Goal: Task Accomplishment & Management: Complete application form

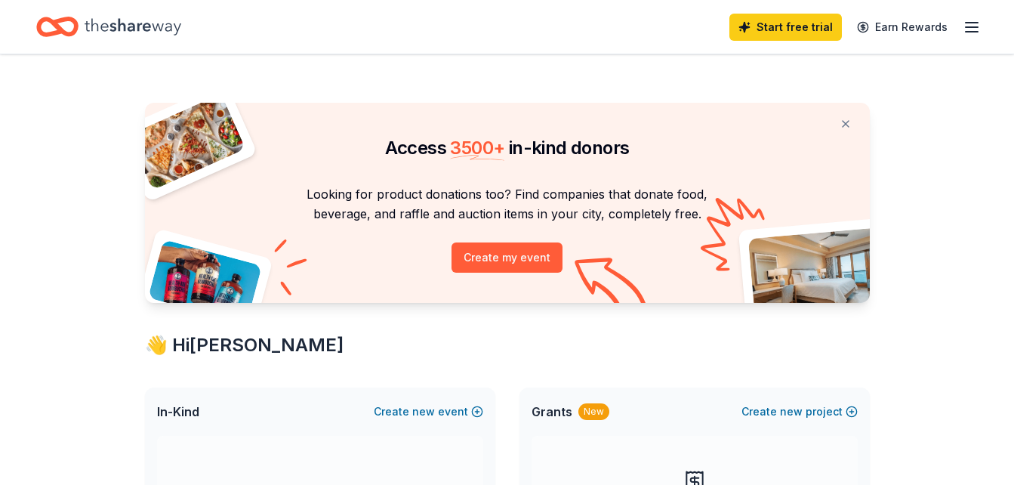
click at [407, 412] on button "Create new event" at bounding box center [428, 411] width 109 height 18
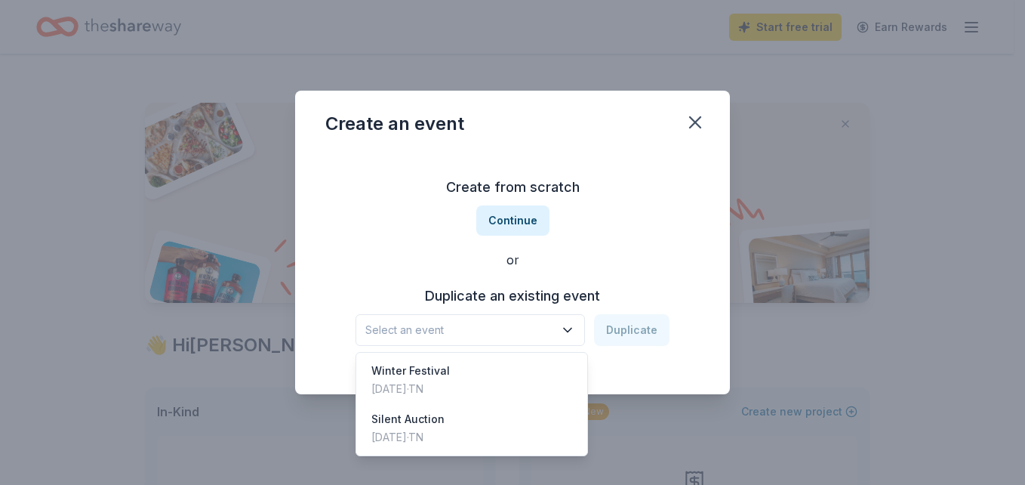
click at [530, 325] on span "Select an event" at bounding box center [459, 330] width 189 height 18
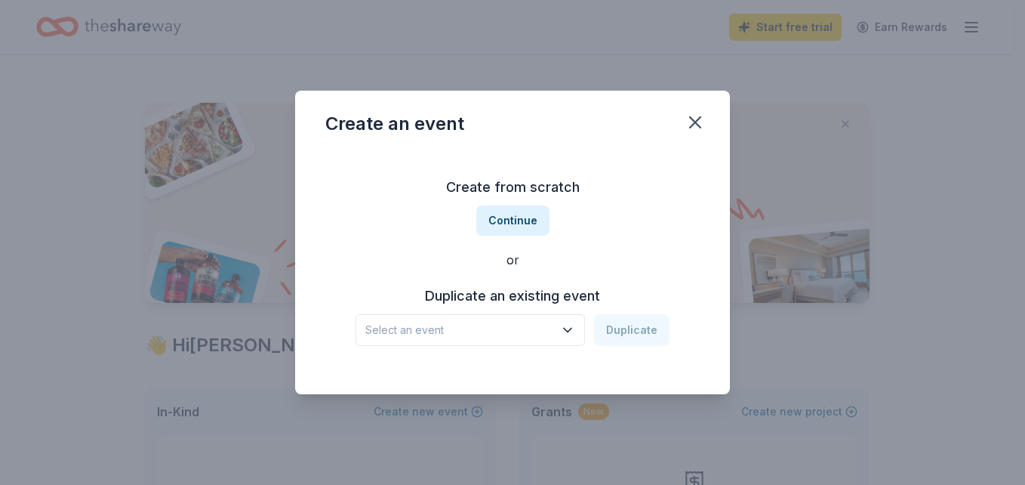
click at [530, 325] on span "Select an event" at bounding box center [459, 330] width 189 height 18
click at [530, 211] on button "Continue" at bounding box center [512, 220] width 73 height 30
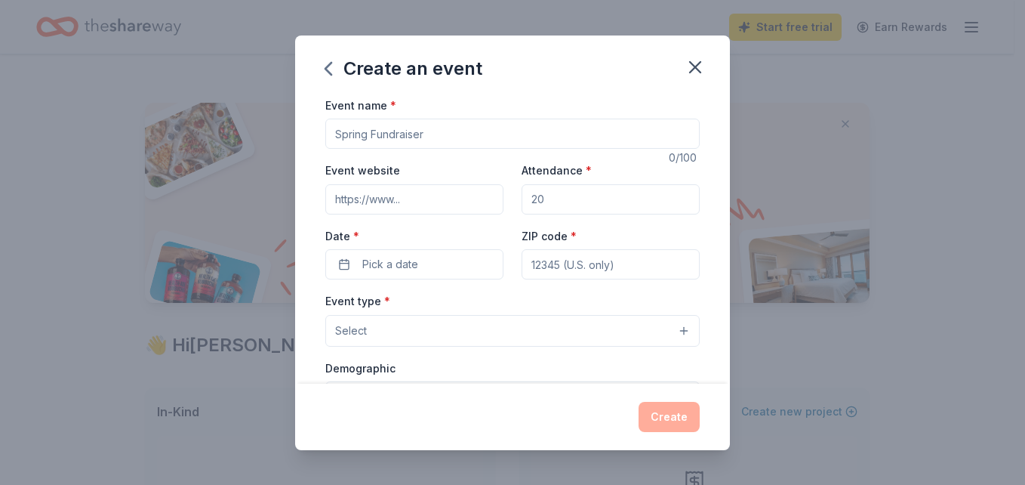
click at [443, 125] on input "Event name *" at bounding box center [512, 134] width 374 height 30
type input "Fall Festival"
click at [424, 196] on input "Event website" at bounding box center [414, 199] width 178 height 30
paste input "https://www.wcde.org/o/gres"
type input "https://www.wcde.org/o/gres"
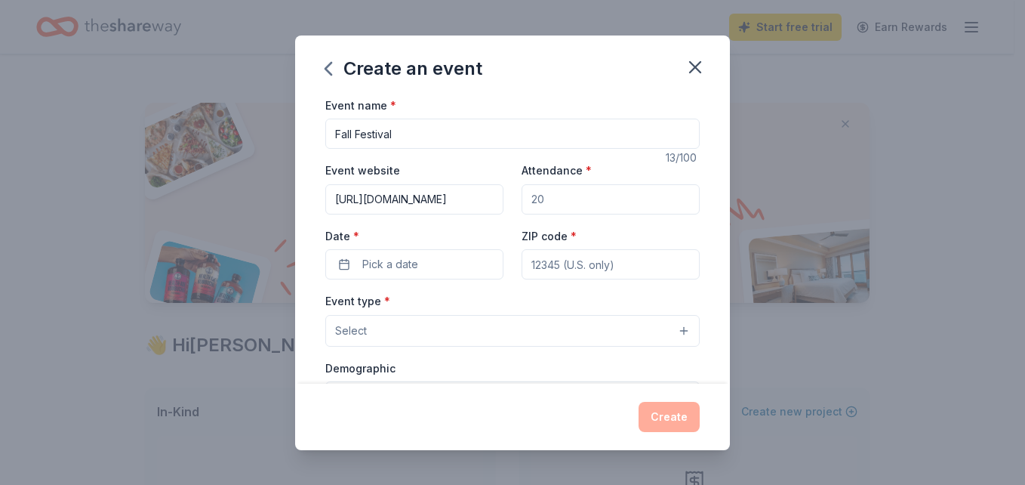
drag, startPoint x: 563, startPoint y: 217, endPoint x: 575, endPoint y: 196, distance: 24.6
click at [575, 196] on div "Event website https://www.wcde.org/o/gres Attendance * Date * Pick a date ZIP c…" at bounding box center [512, 220] width 374 height 119
click at [575, 196] on input "Attendance *" at bounding box center [611, 199] width 178 height 30
click at [516, 137] on input "Fall Festival" at bounding box center [512, 134] width 374 height 30
type input "Fall Festival Silent Auction"
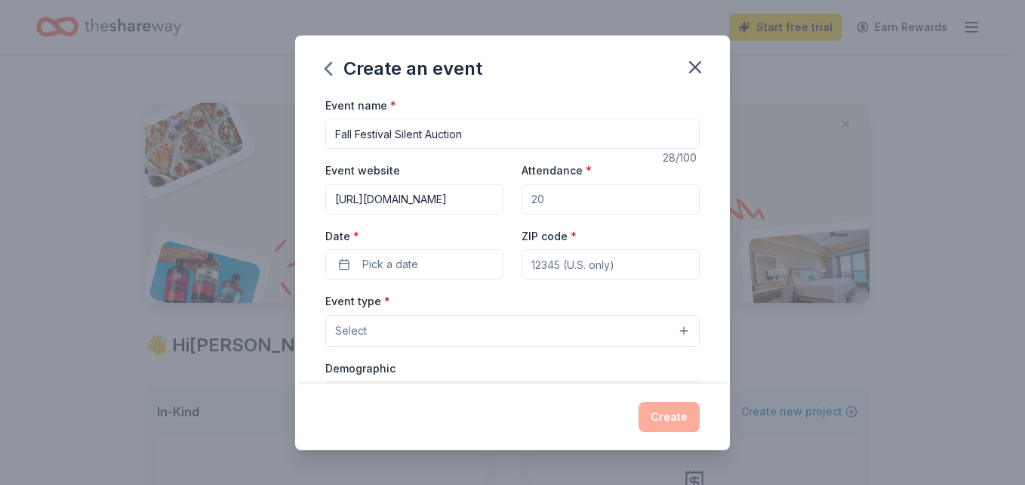
click at [584, 208] on input "Attendance *" at bounding box center [611, 199] width 178 height 30
type input "200"
click at [448, 265] on button "Pick a date" at bounding box center [414, 264] width 178 height 30
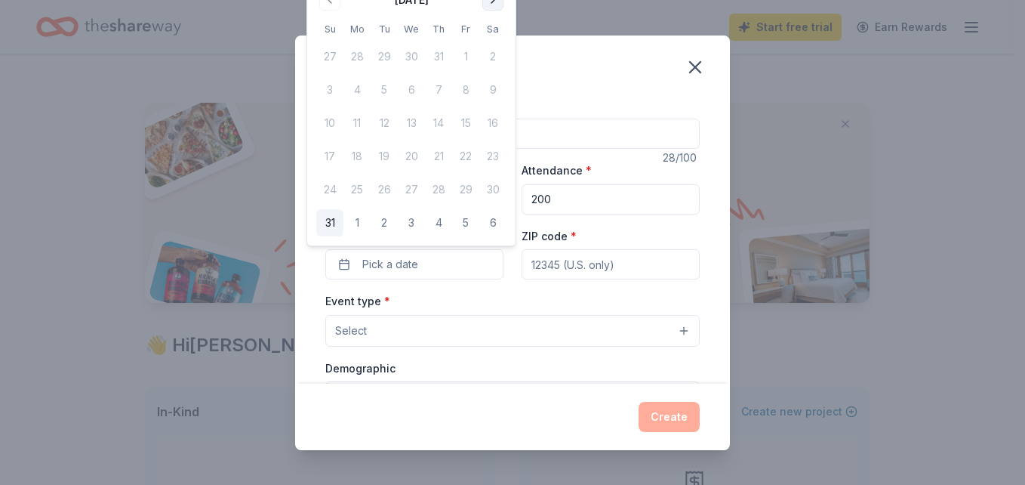
click at [491, 3] on button "Go to next month" at bounding box center [492, -1] width 21 height 21
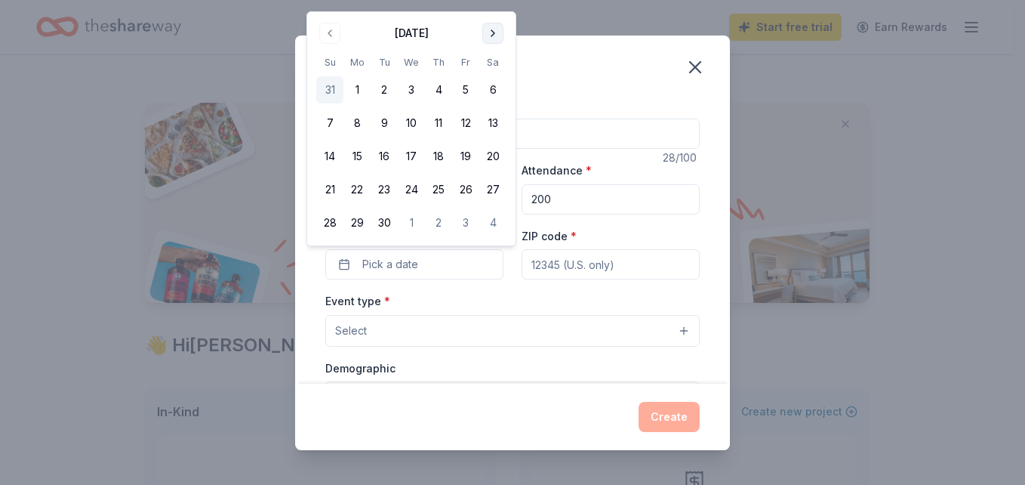
click at [490, 35] on button "Go to next month" at bounding box center [492, 33] width 21 height 21
click at [492, 186] on button "25" at bounding box center [492, 189] width 27 height 27
click at [541, 266] on input "ZIP code *" at bounding box center [611, 264] width 178 height 30
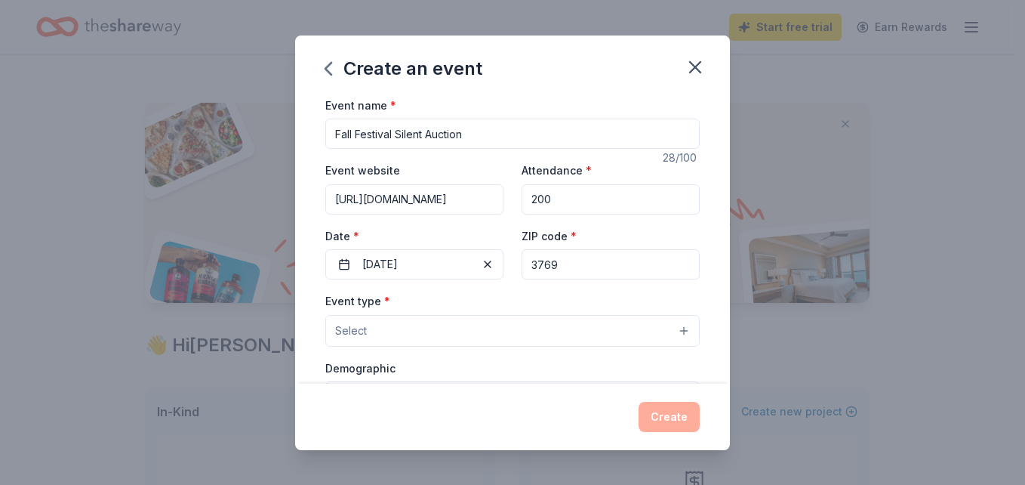
type input "37690"
type input "2891 US 11-E"
type input "37690"
click at [494, 337] on button "Select" at bounding box center [512, 331] width 374 height 32
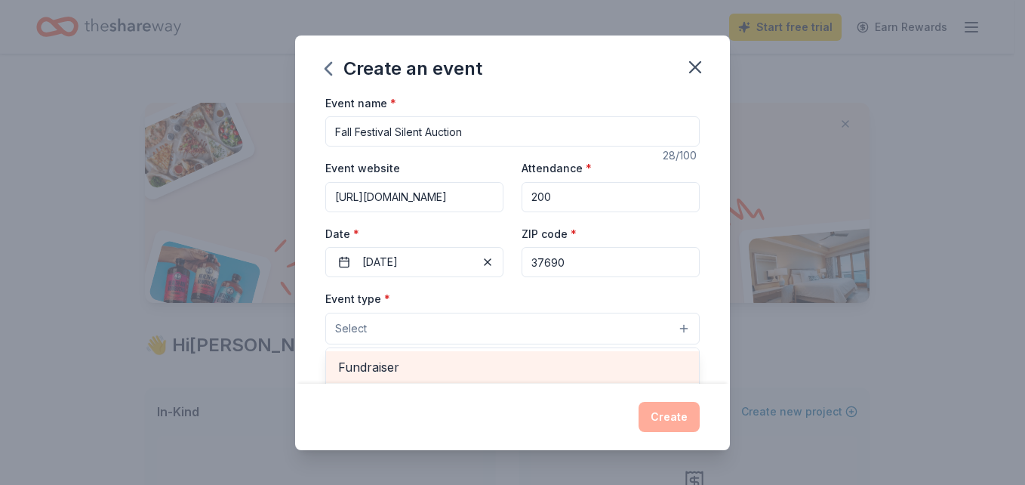
click at [464, 366] on span "Fundraiser" at bounding box center [512, 367] width 349 height 20
click at [513, 367] on span "Business & professional" at bounding box center [512, 367] width 349 height 20
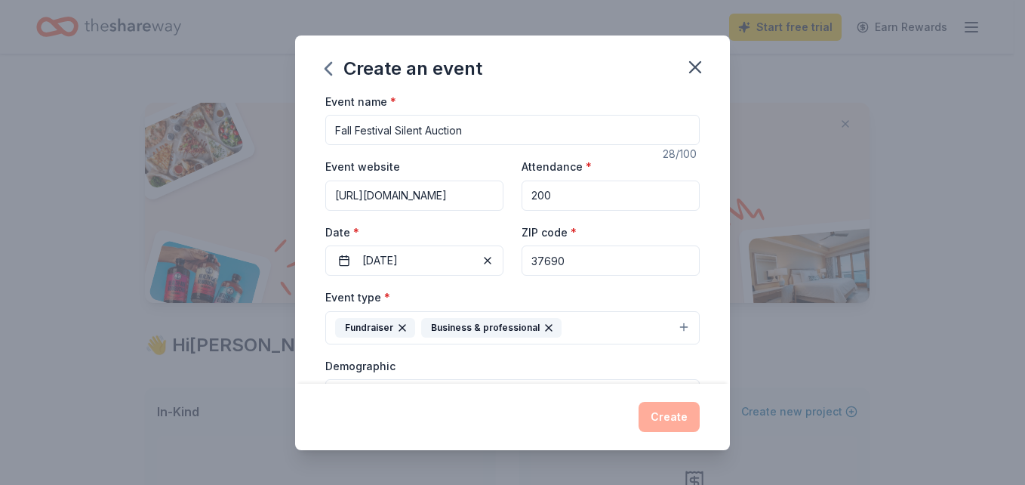
click at [543, 322] on icon "button" at bounding box center [549, 328] width 12 height 12
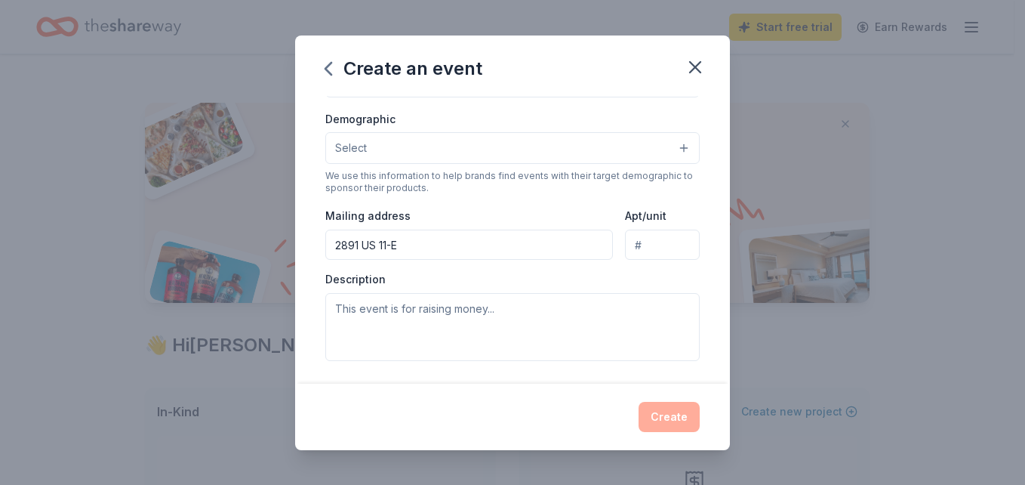
scroll to position [250, 0]
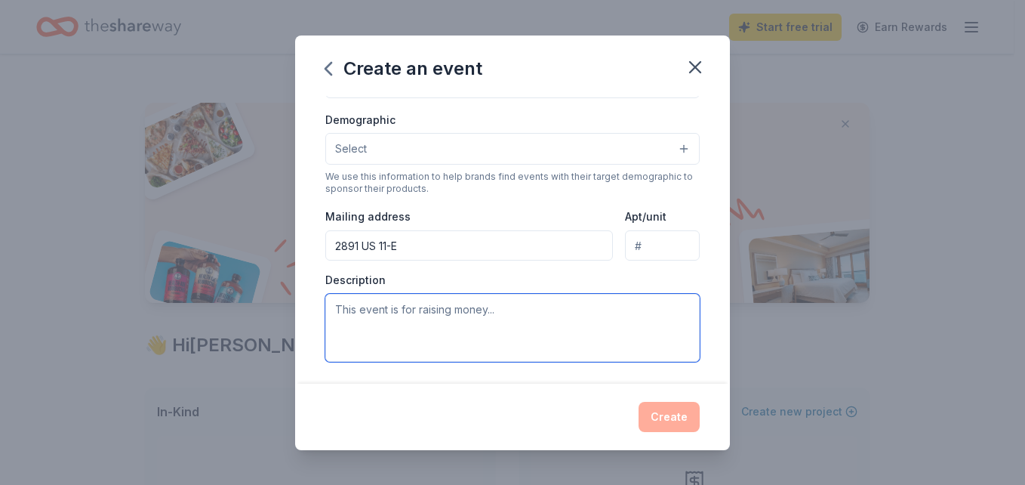
click at [556, 322] on textarea at bounding box center [512, 328] width 374 height 68
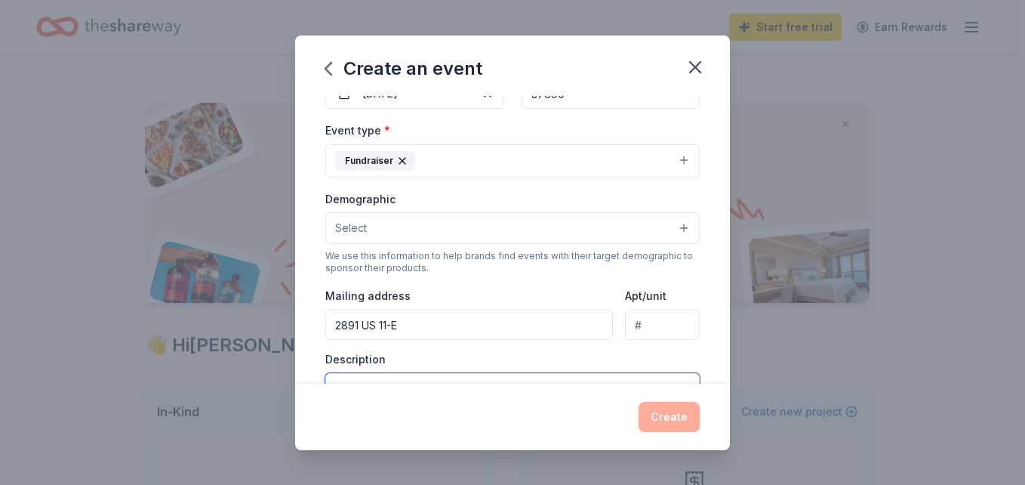
scroll to position [167, 0]
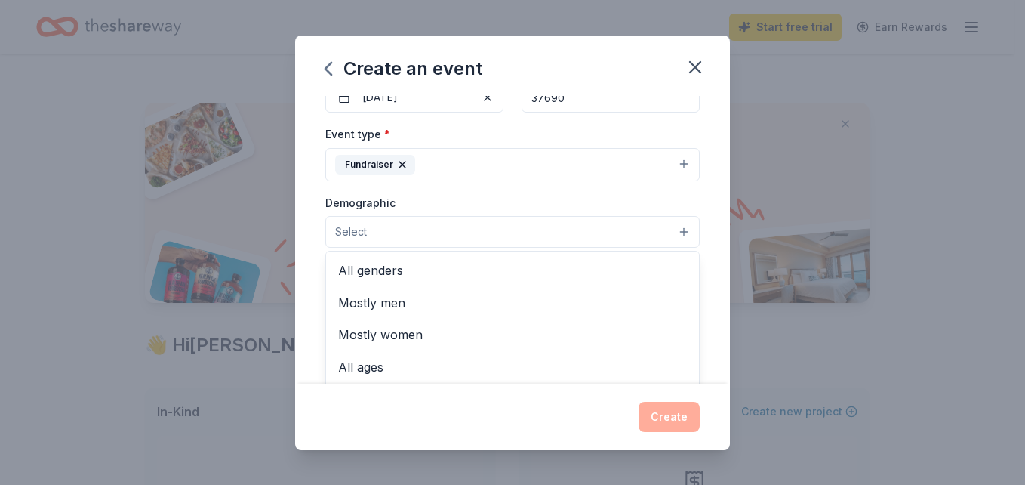
click at [673, 222] on button "Select" at bounding box center [512, 232] width 374 height 32
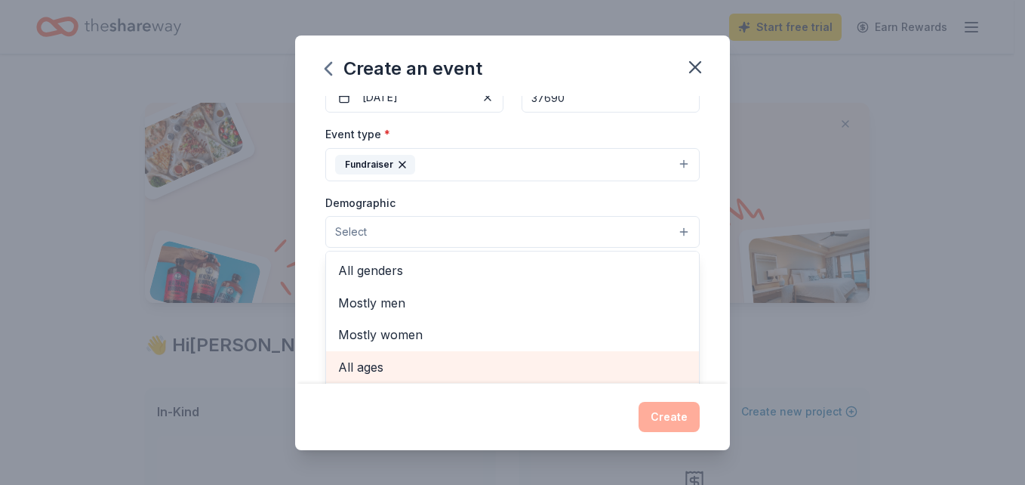
click at [350, 365] on span "All ages" at bounding box center [512, 367] width 349 height 20
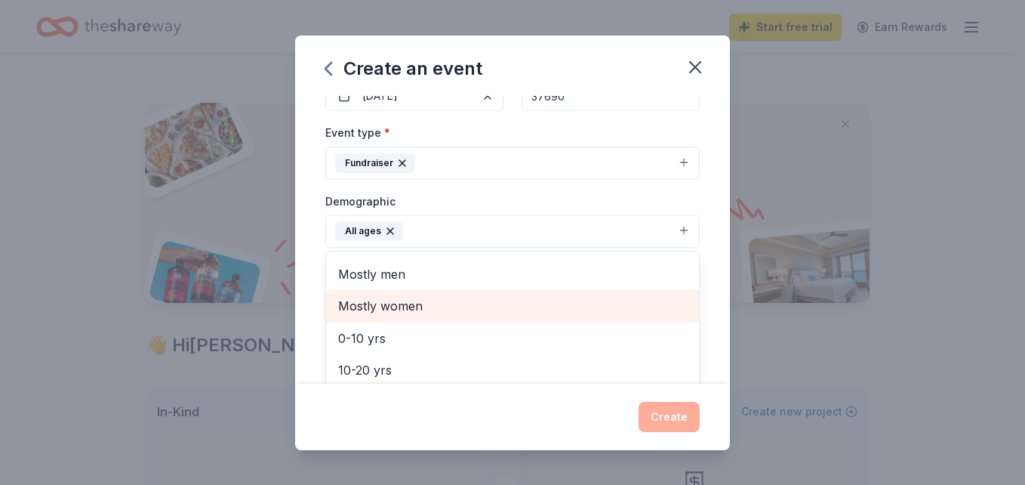
scroll to position [33, 0]
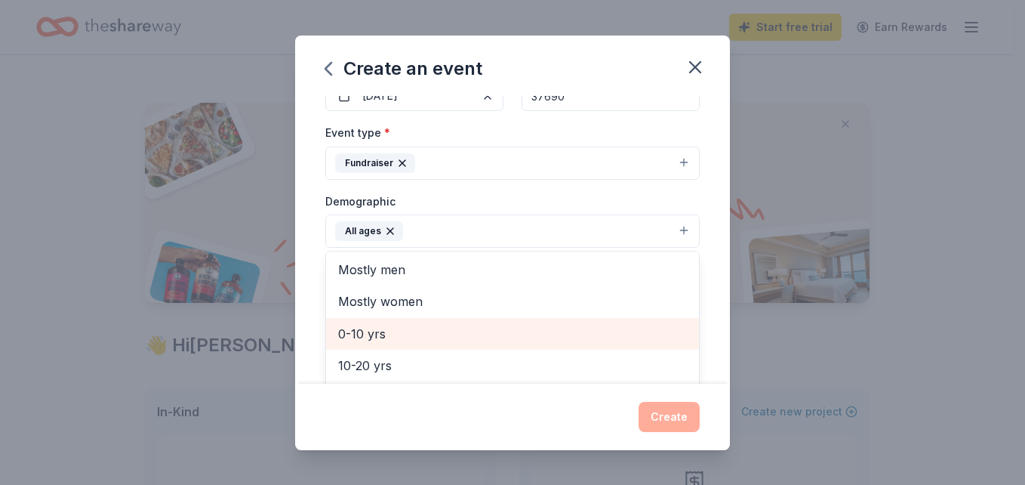
click at [369, 335] on span "0-10 yrs" at bounding box center [512, 334] width 349 height 20
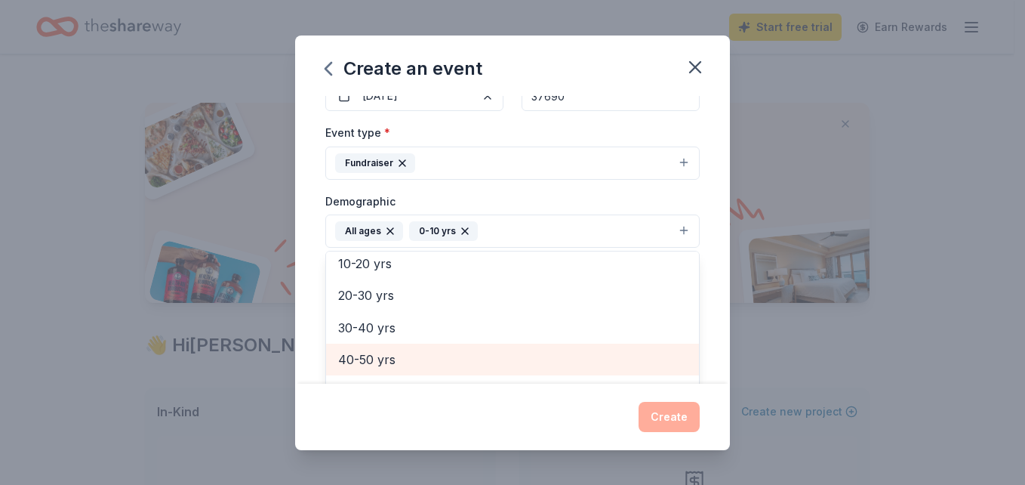
scroll to position [178, 0]
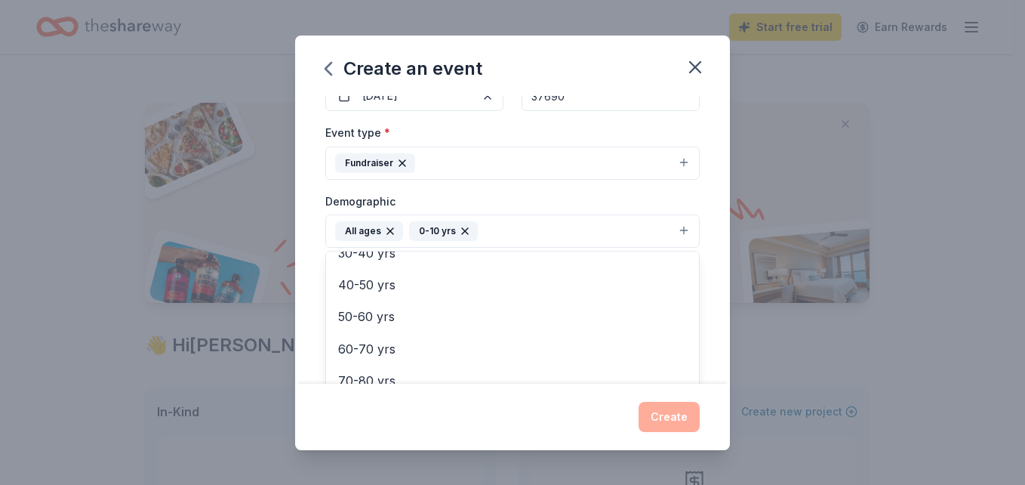
click at [801, 257] on div "Create an event Event name * Fall Festival Silent Auction 28 /100 Event website…" at bounding box center [512, 242] width 1025 height 485
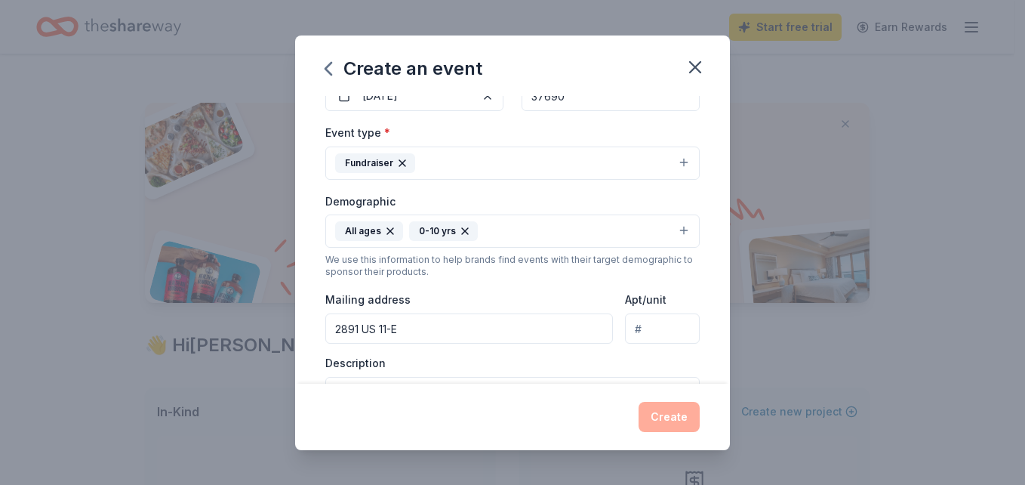
scroll to position [305, 0]
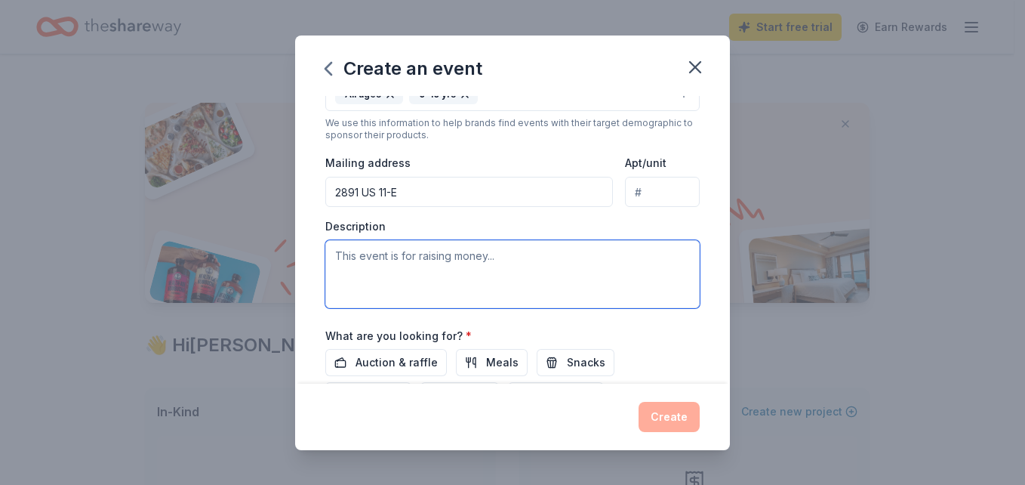
click at [461, 267] on textarea at bounding box center [512, 274] width 374 height 68
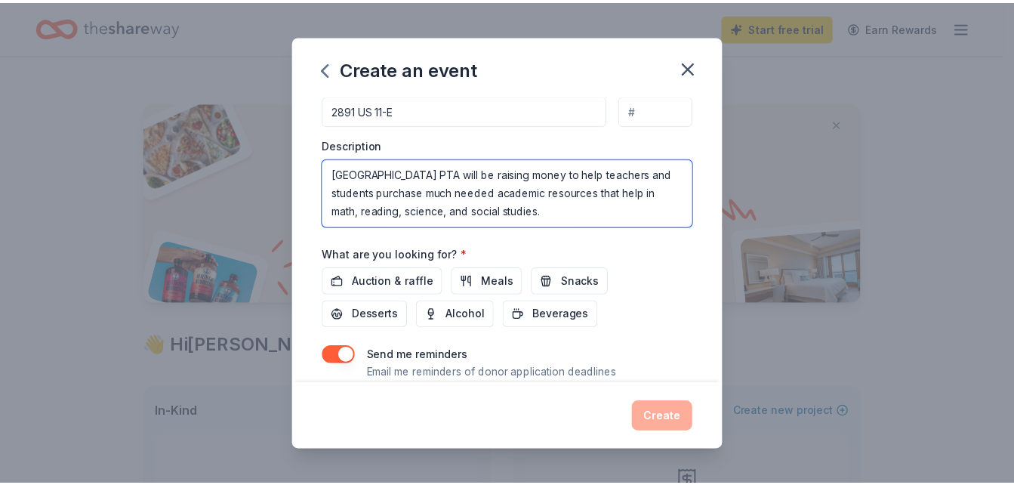
scroll to position [387, 0]
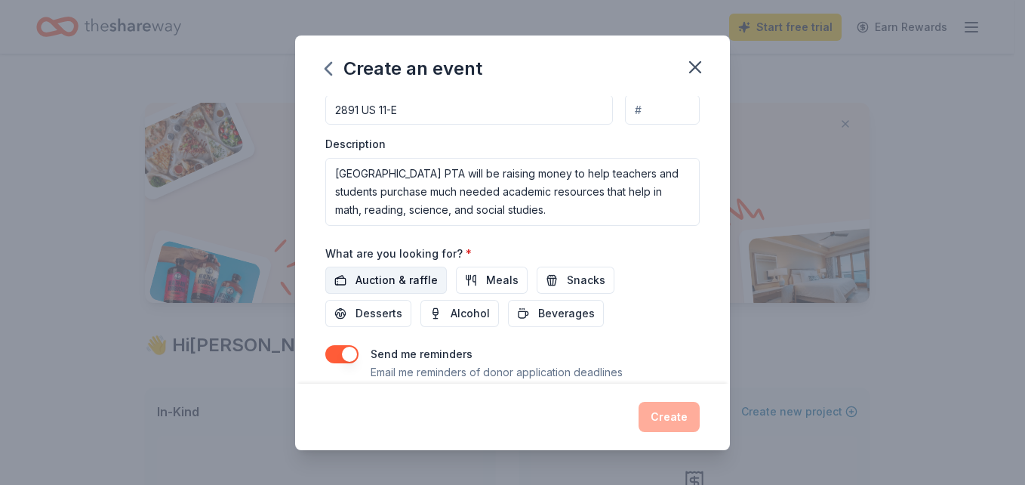
click at [378, 276] on span "Auction & raffle" at bounding box center [397, 280] width 82 height 18
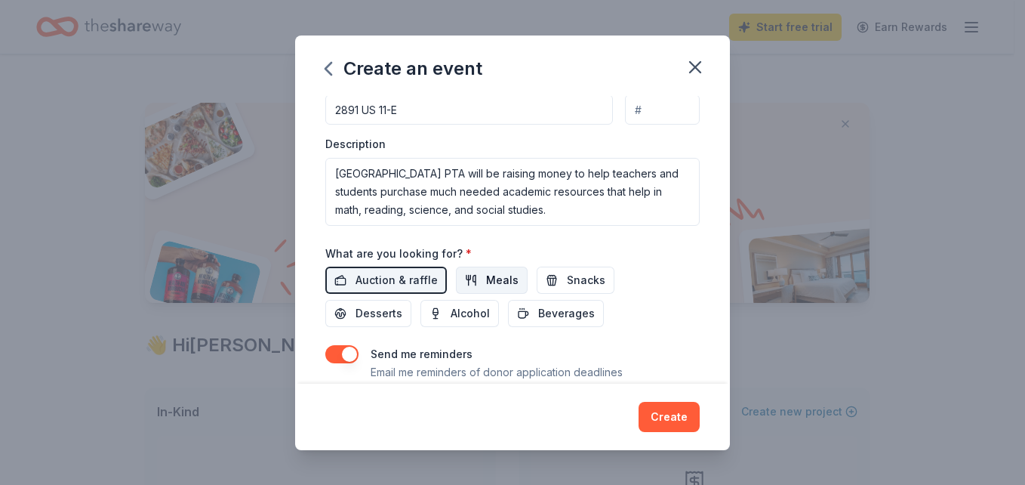
click at [507, 282] on span "Meals" at bounding box center [502, 280] width 32 height 18
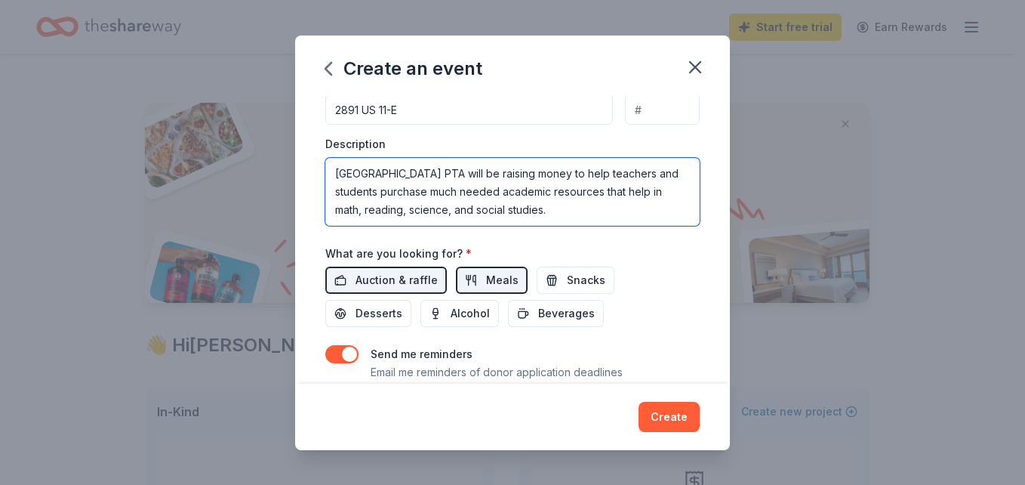
click at [397, 186] on textarea "Grandview Elementary PTA will be raising money to help teachers and students pu…" at bounding box center [512, 192] width 374 height 68
click at [625, 191] on textarea "Grandview Elementary PTA will be raising money to help teachers and students pu…" at bounding box center [512, 192] width 374 height 68
click at [596, 209] on textarea "Grandview Elementary PTA will be raising money to help teachers and students pu…" at bounding box center [512, 192] width 374 height 68
click at [568, 215] on textarea "Grandview Elementary PTA will be raising money to help teachers and students pu…" at bounding box center [512, 192] width 374 height 68
type textarea "Grandview Elementary PTA will be raising money to help teachers and students pu…"
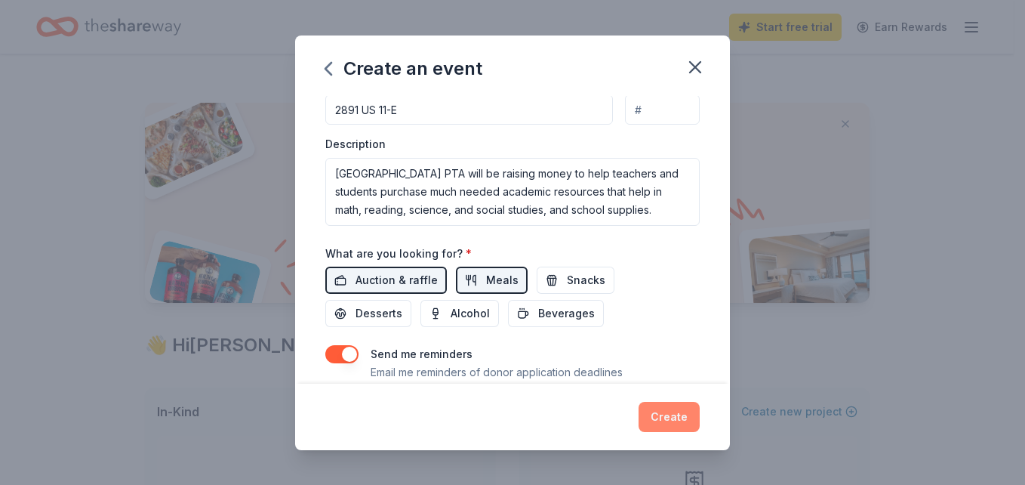
click at [658, 420] on button "Create" at bounding box center [669, 417] width 61 height 30
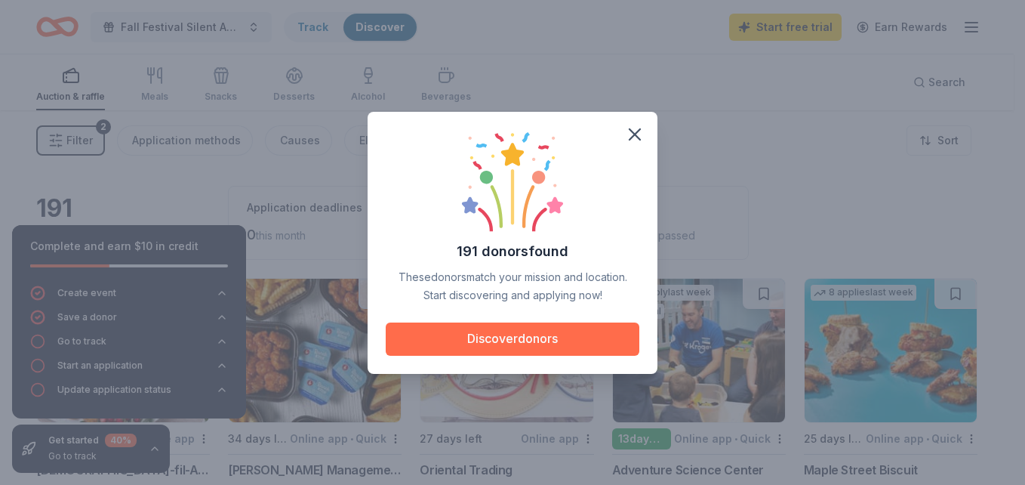
click at [513, 337] on button "Discover donors" at bounding box center [513, 338] width 254 height 33
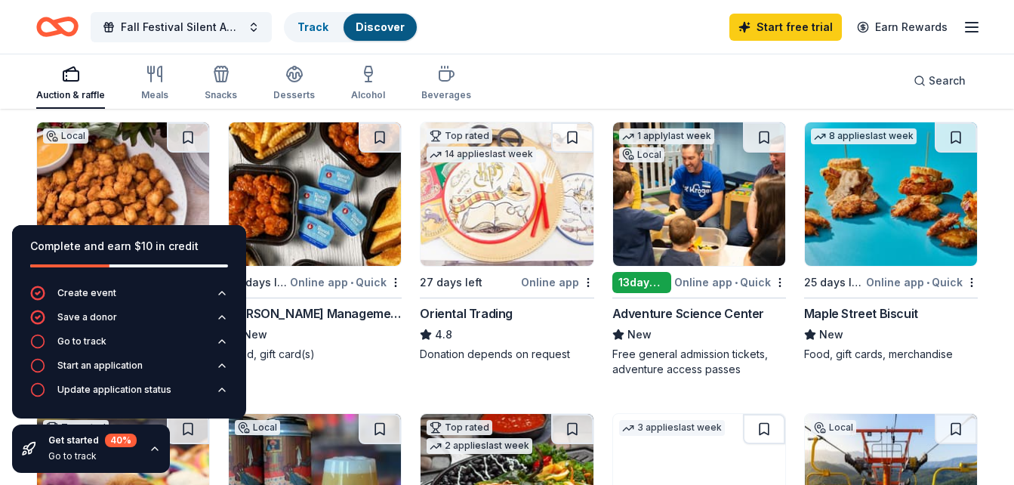
scroll to position [157, 0]
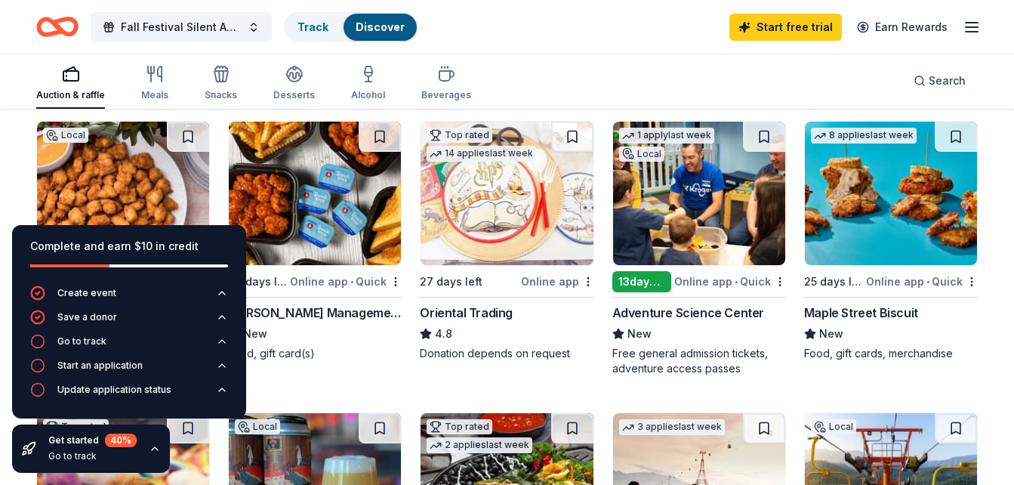
click at [94, 343] on div "Go to track" at bounding box center [81, 341] width 49 height 12
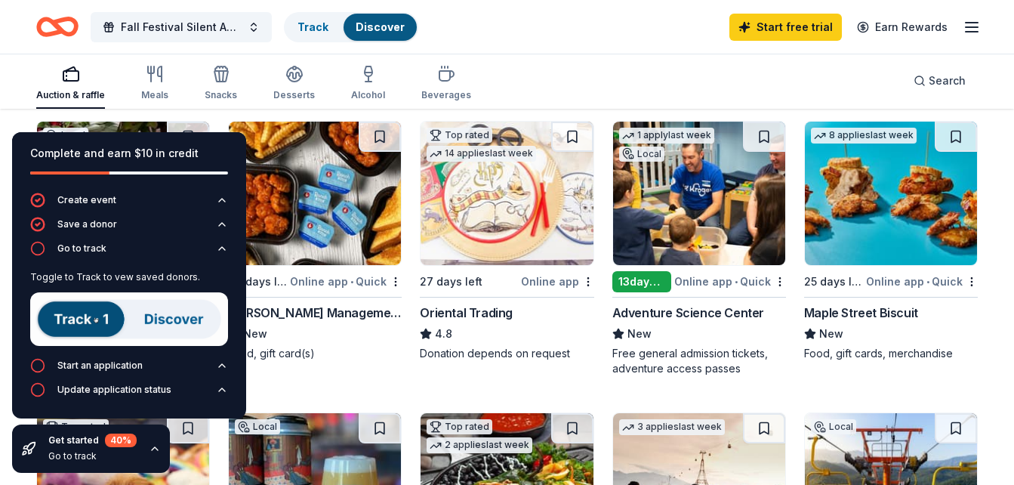
click at [84, 320] on img at bounding box center [129, 319] width 198 height 54
click at [191, 325] on img at bounding box center [129, 319] width 198 height 54
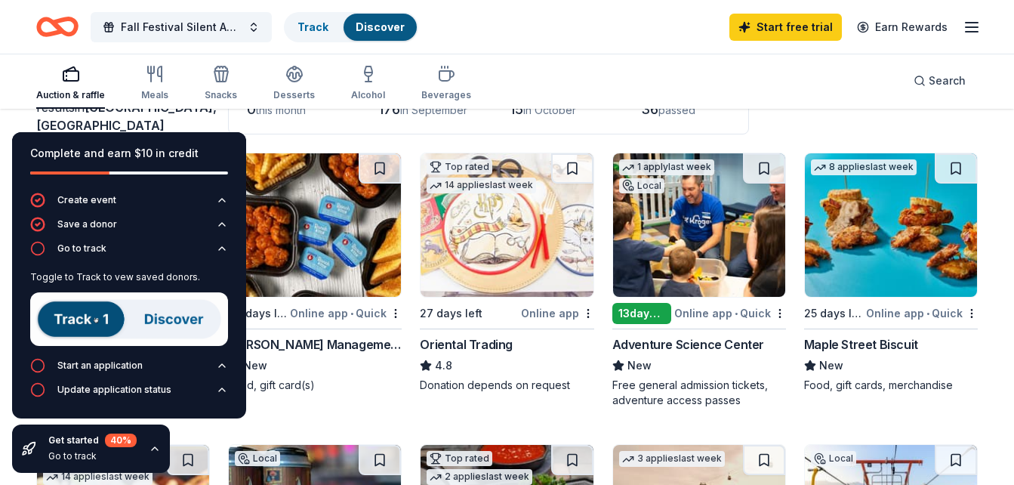
scroll to position [124, 0]
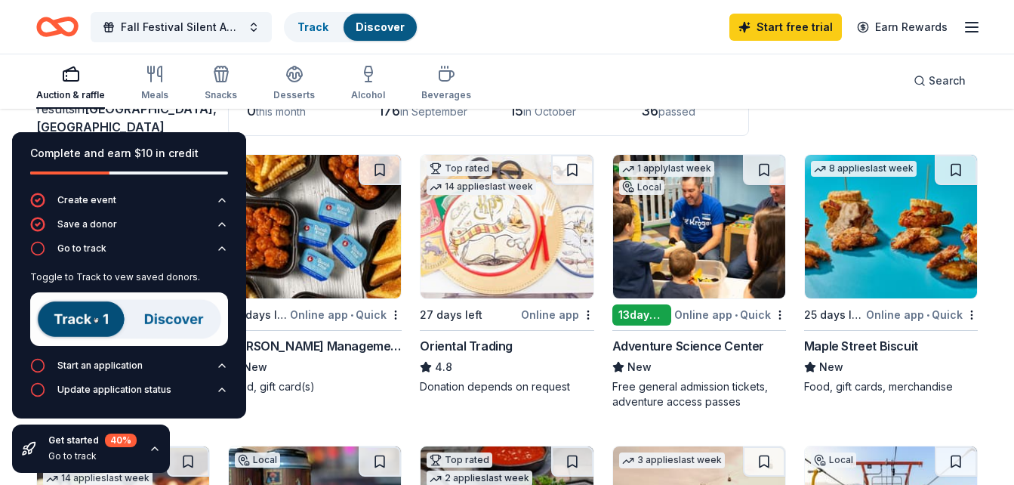
click at [479, 349] on div "Oriental Trading" at bounding box center [466, 346] width 93 height 18
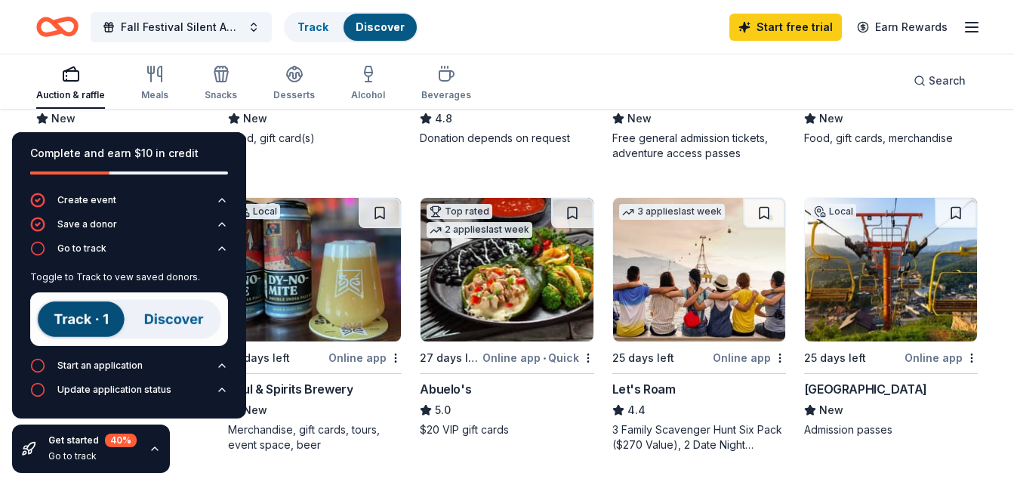
scroll to position [305, 0]
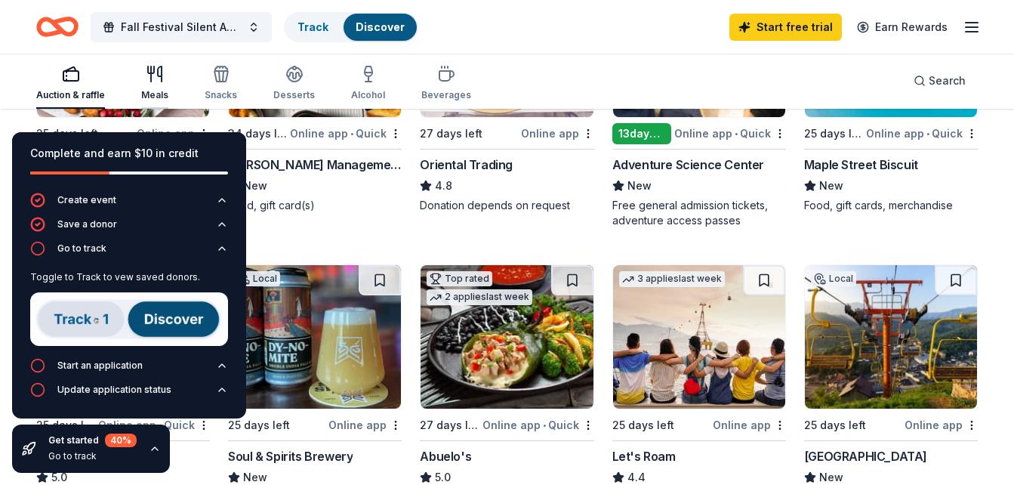
click at [155, 74] on icon "button" at bounding box center [155, 74] width 18 height 18
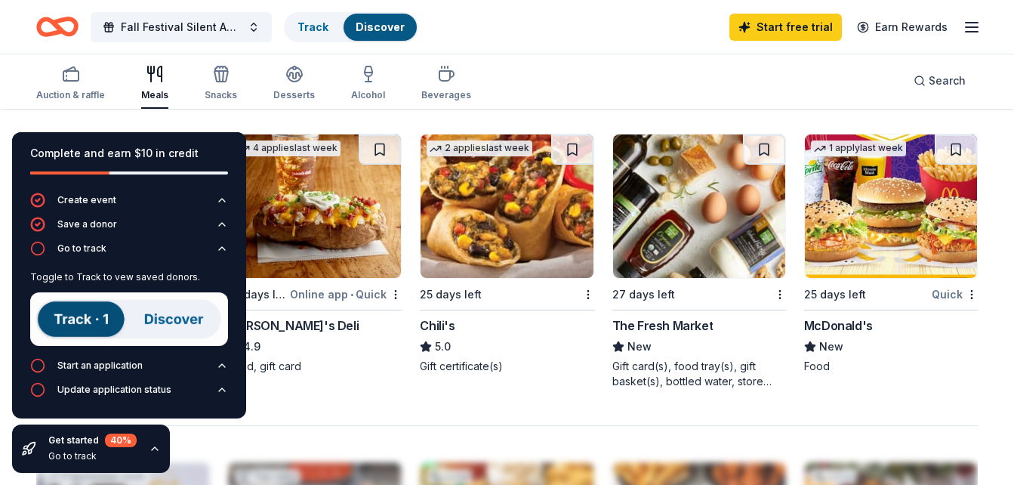
scroll to position [766, 0]
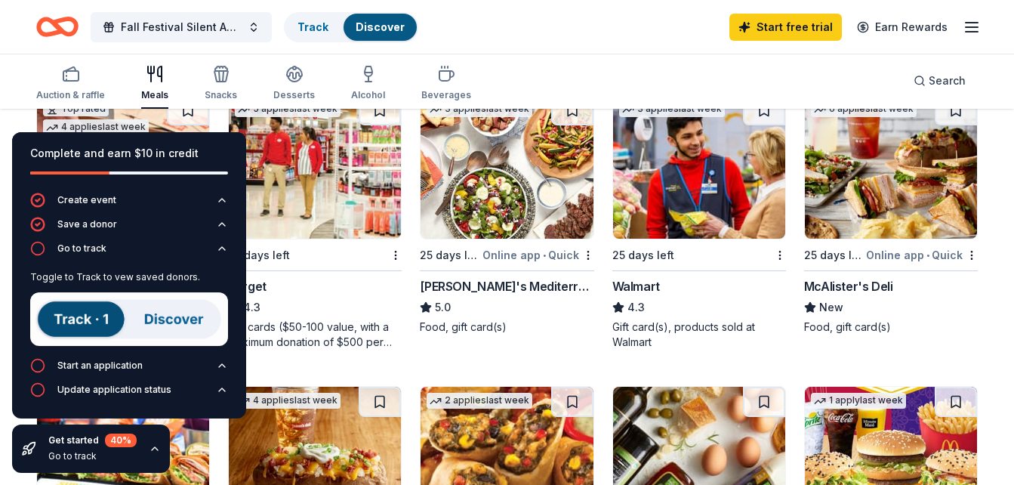
click at [863, 285] on div "McAlister's Deli" at bounding box center [848, 286] width 89 height 18
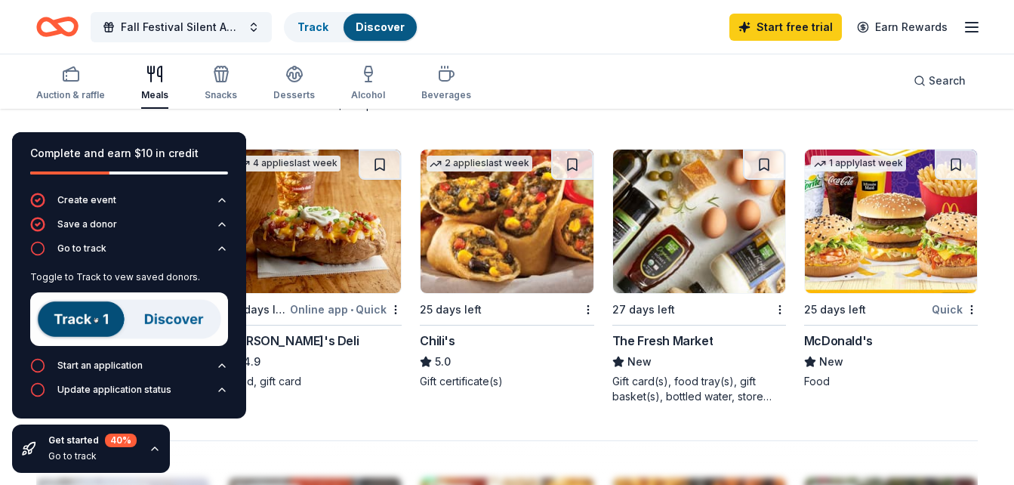
scroll to position [1003, 0]
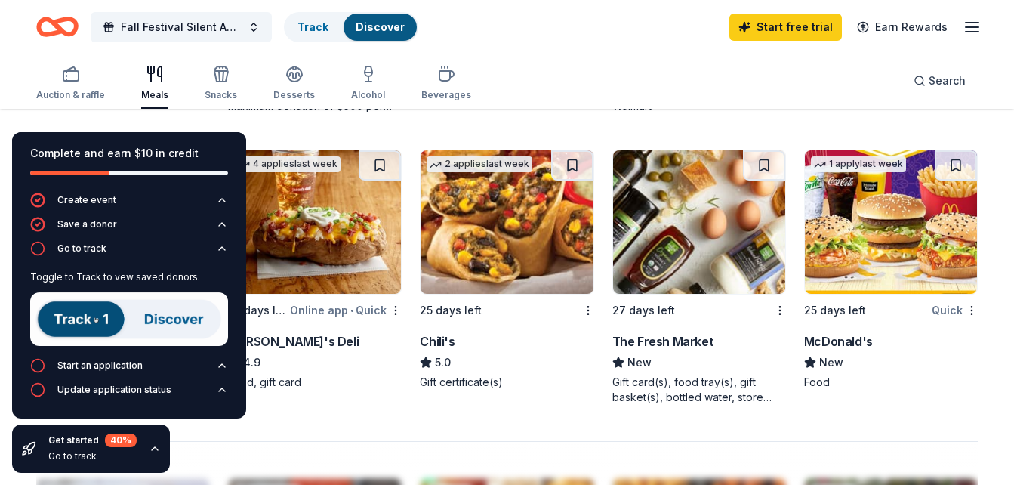
click at [454, 223] on img at bounding box center [507, 221] width 172 height 143
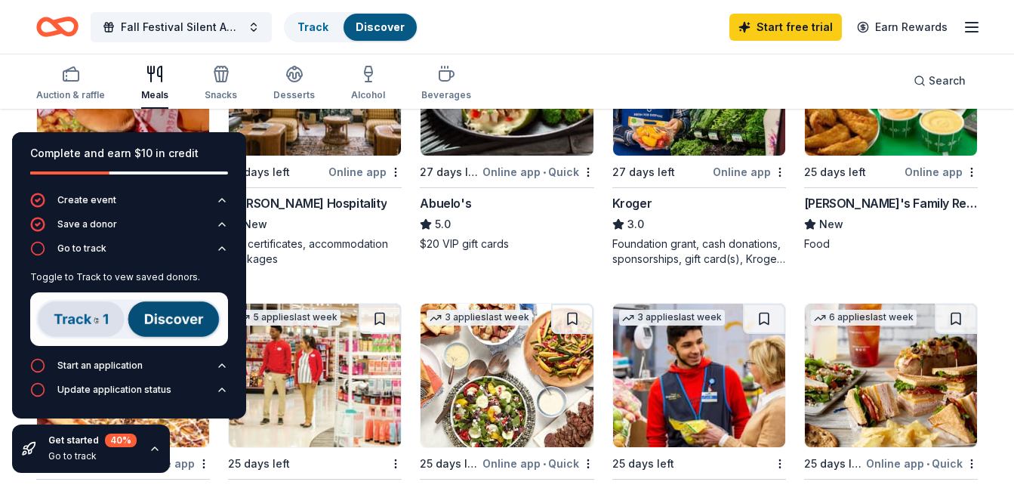
scroll to position [556, 0]
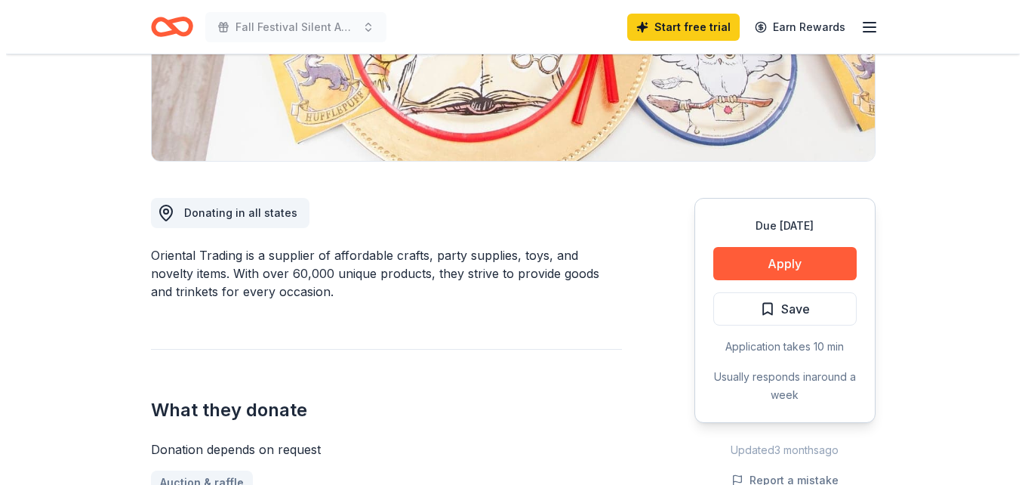
scroll to position [298, 0]
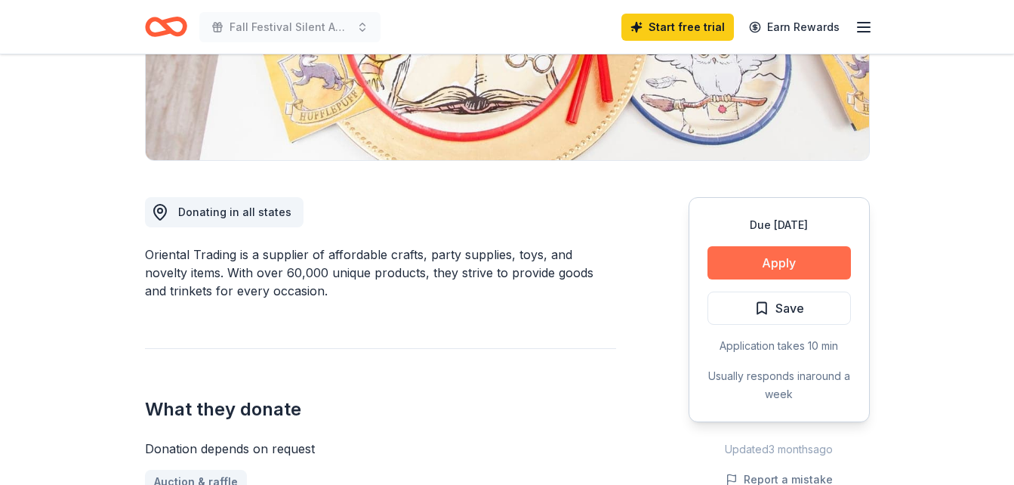
click at [766, 260] on button "Apply" at bounding box center [778, 262] width 143 height 33
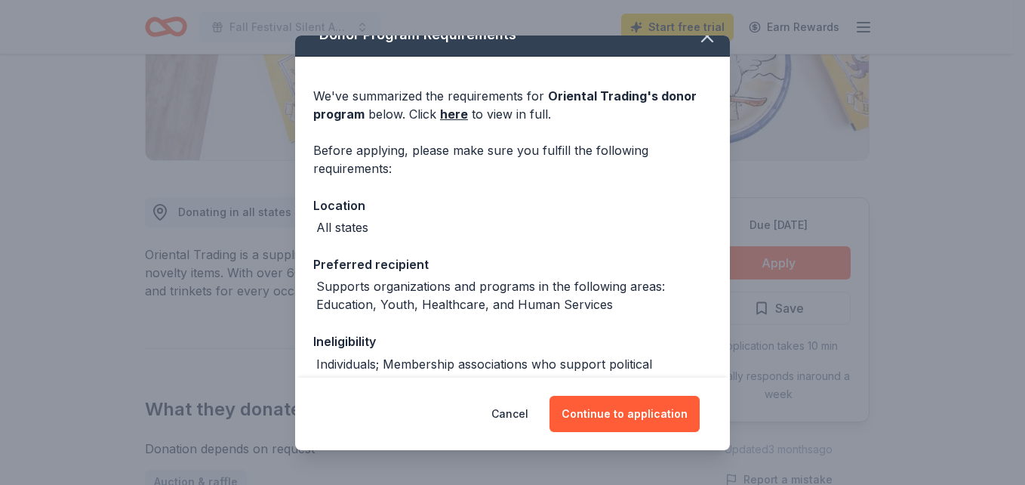
scroll to position [23, 0]
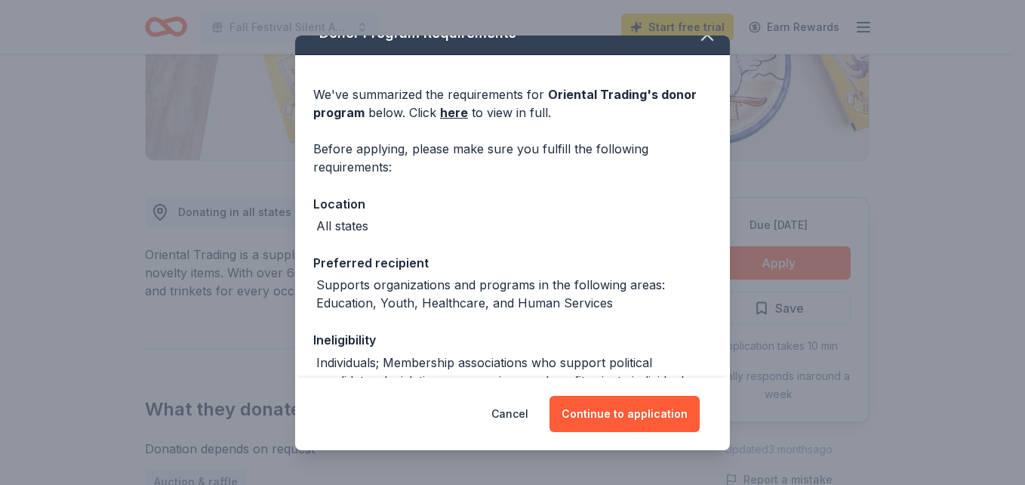
click at [539, 219] on div "All states" at bounding box center [512, 226] width 399 height 18
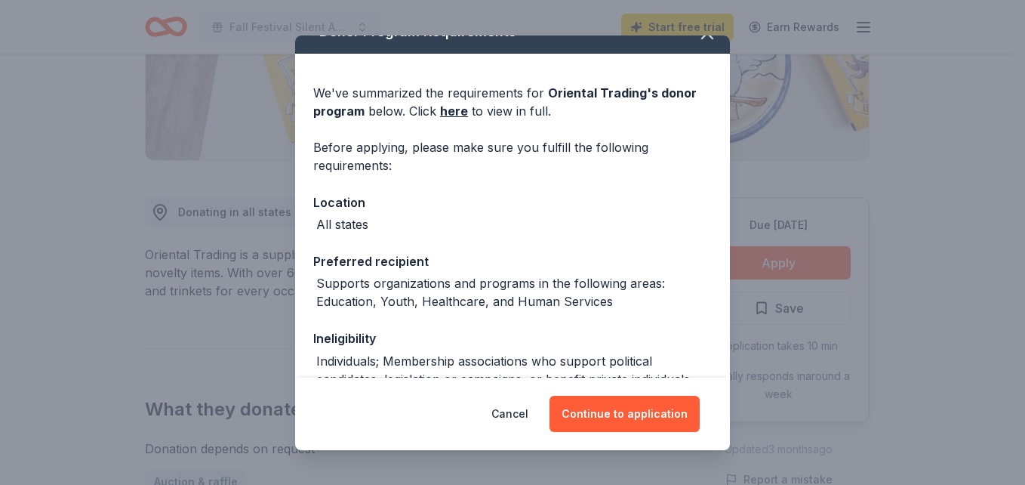
scroll to position [0, 0]
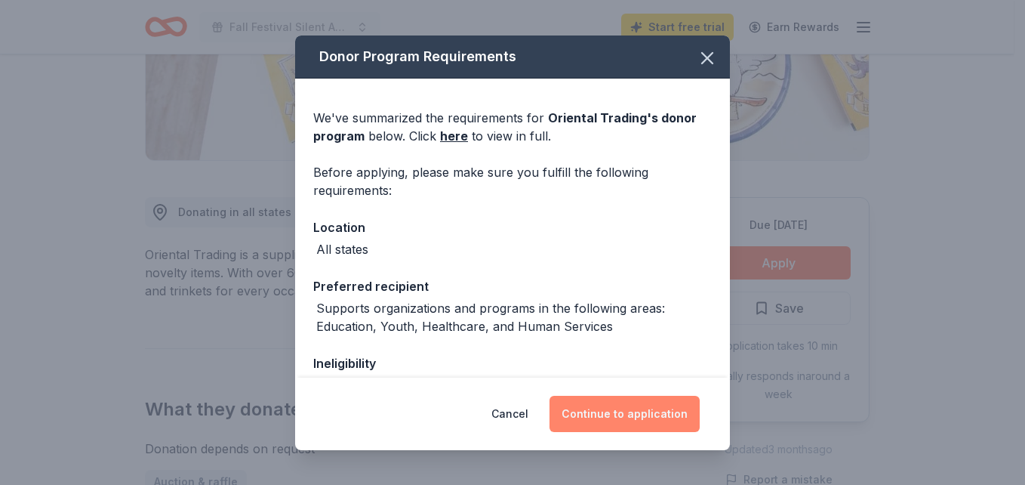
click at [642, 408] on button "Continue to application" at bounding box center [625, 414] width 150 height 36
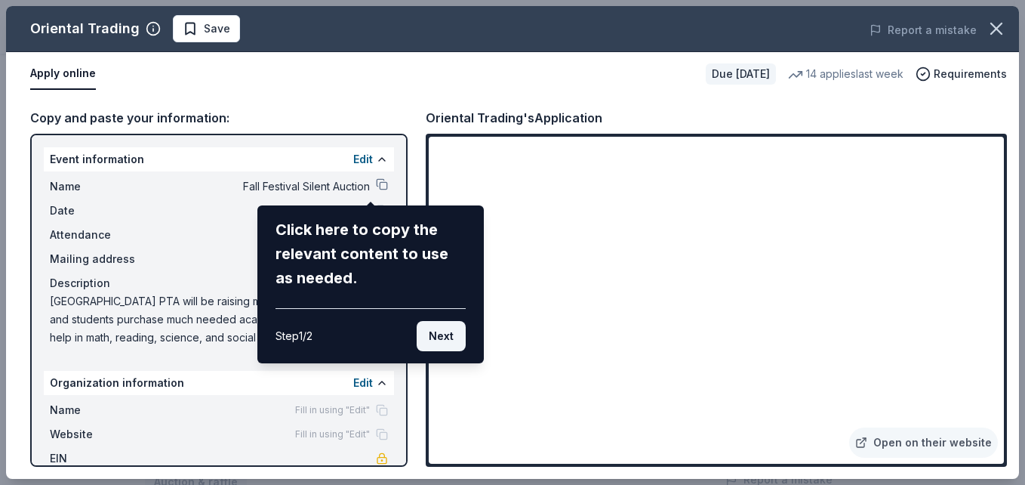
click at [437, 344] on button "Next" at bounding box center [441, 336] width 49 height 30
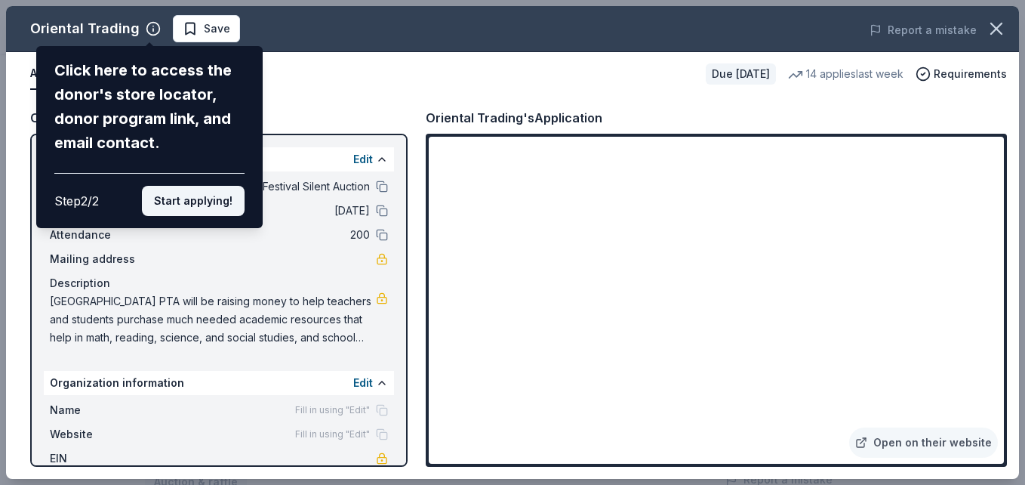
click at [216, 198] on button "Start applying!" at bounding box center [193, 201] width 103 height 30
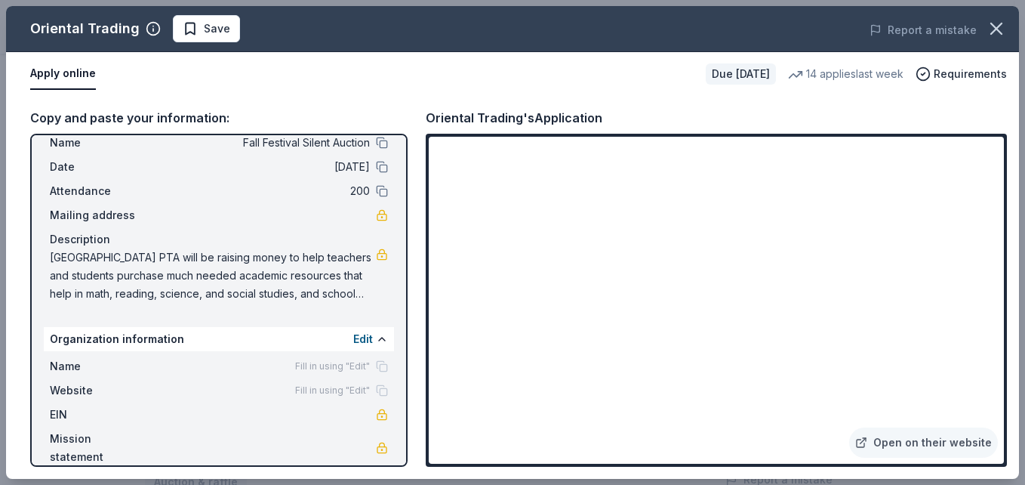
scroll to position [45, 0]
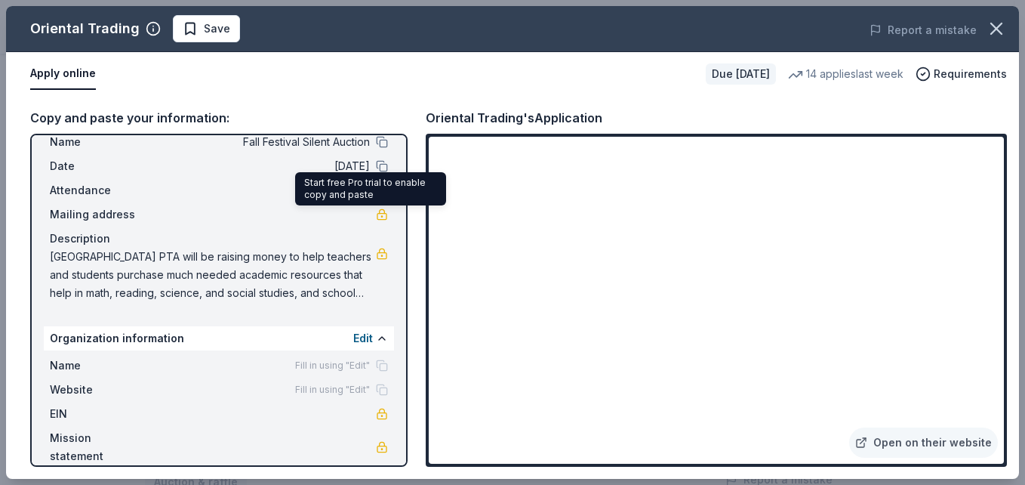
click at [376, 213] on link at bounding box center [382, 214] width 12 height 12
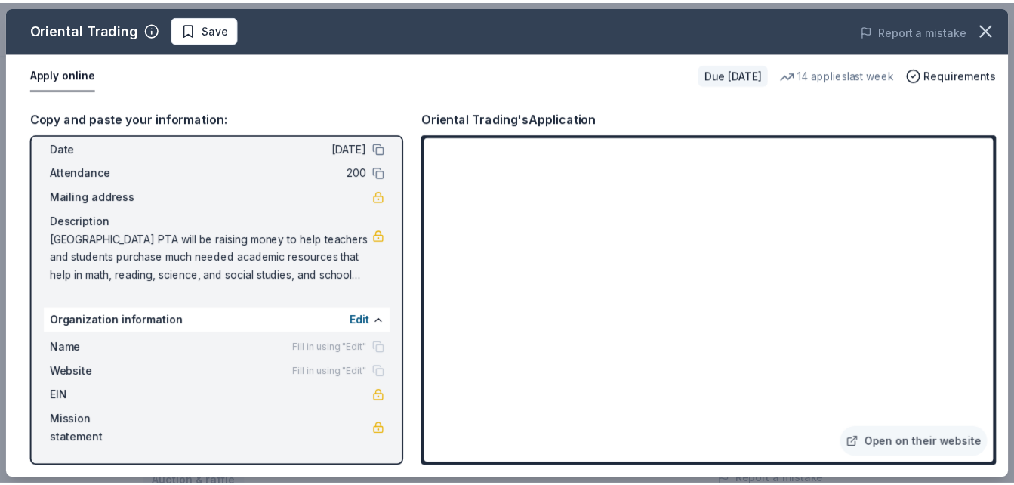
scroll to position [0, 0]
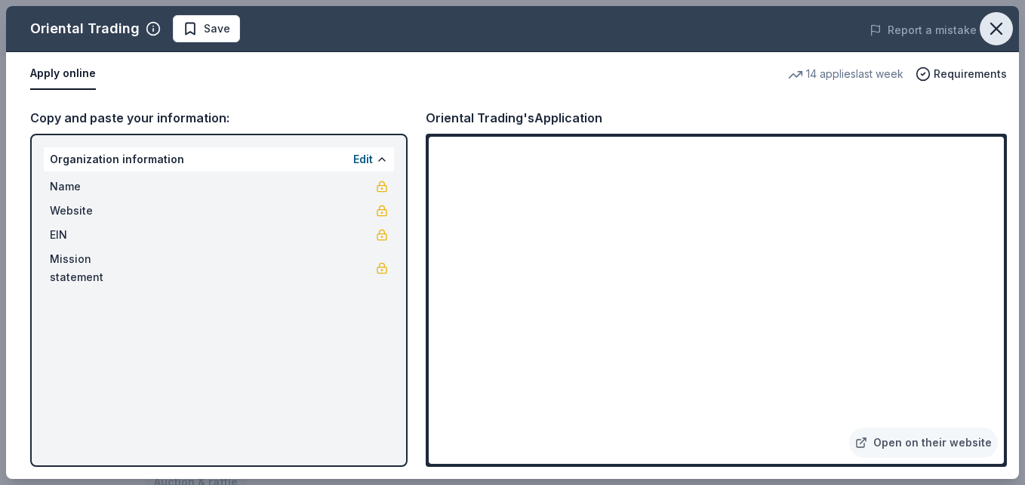
click at [998, 27] on icon "button" at bounding box center [996, 28] width 11 height 11
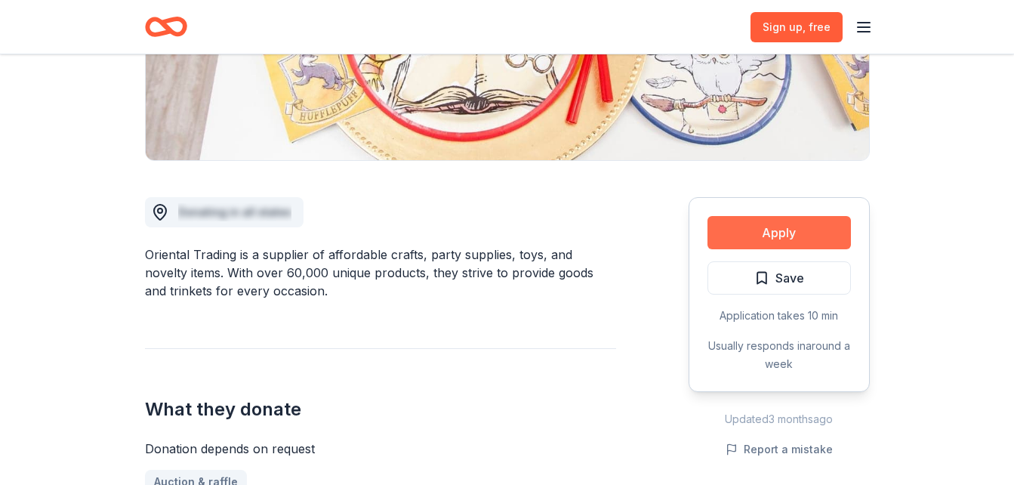
click at [787, 233] on button "Apply" at bounding box center [778, 232] width 143 height 33
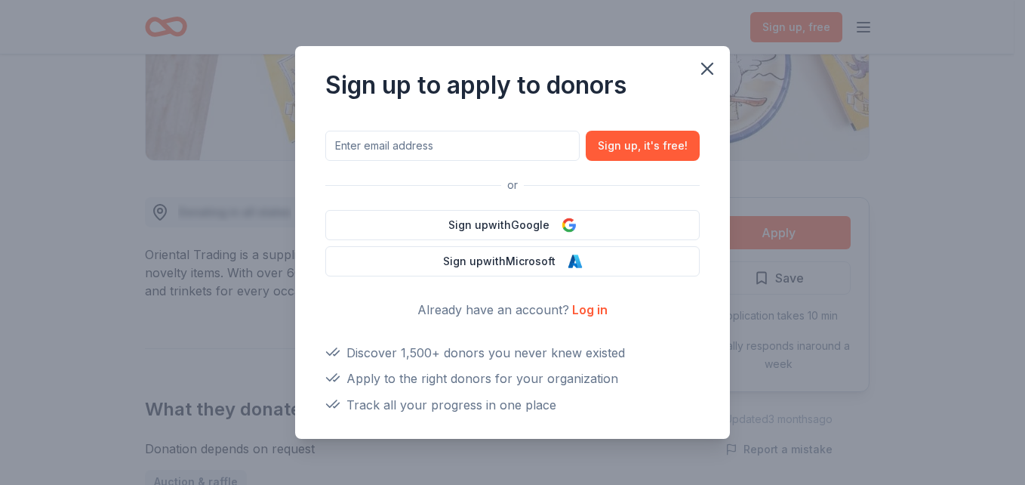
click at [855, 112] on div "Sign up to apply to donors Sign up , it ' s free! or Sign up with Google Sign u…" at bounding box center [512, 242] width 1025 height 485
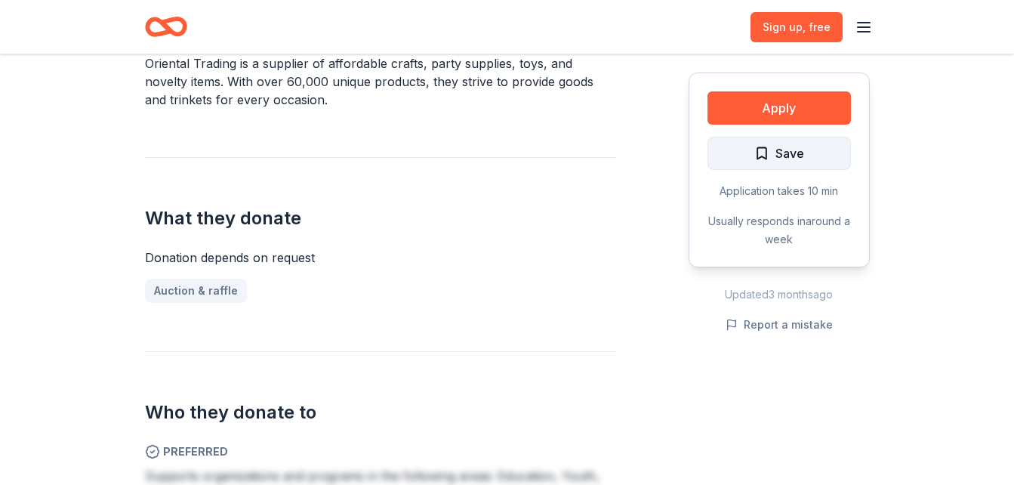
scroll to position [487, 0]
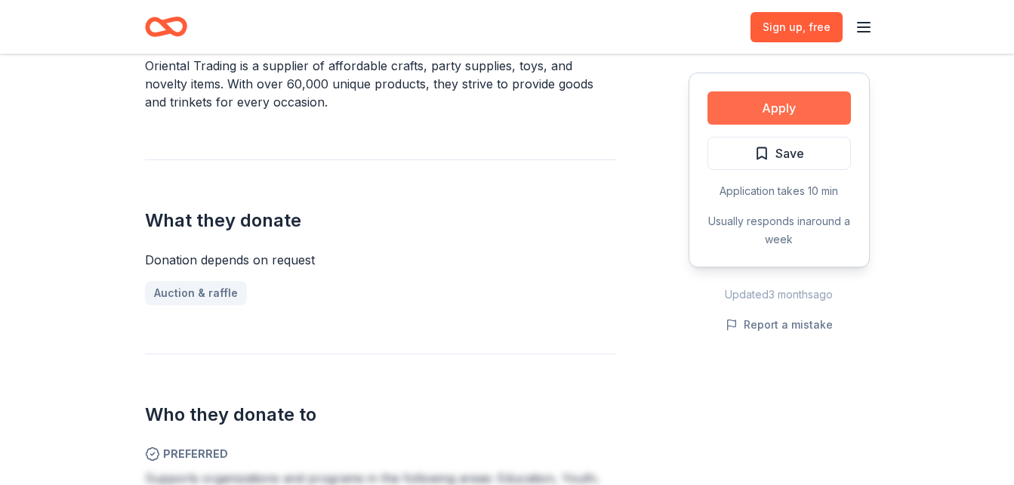
click at [783, 112] on button "Apply" at bounding box center [778, 107] width 143 height 33
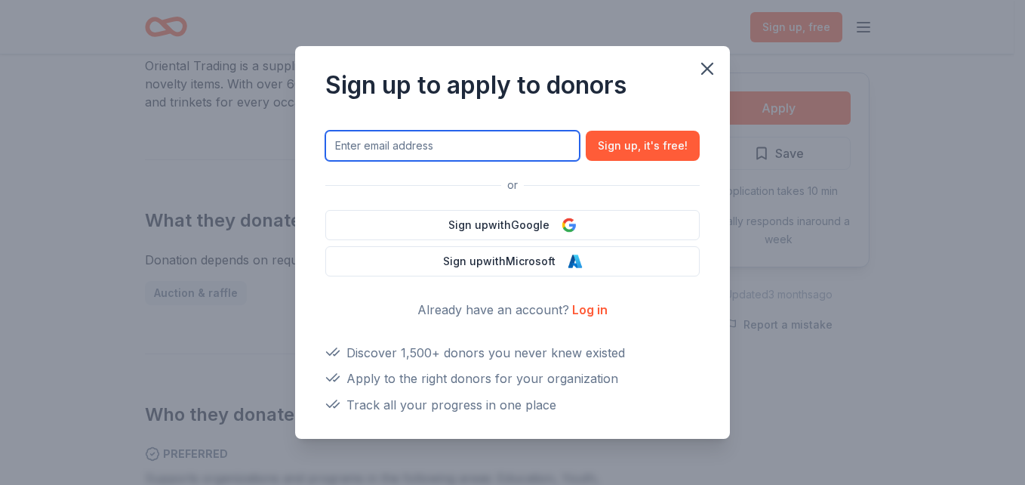
click at [512, 148] on input "text" at bounding box center [452, 146] width 254 height 30
type input "grandvieweaglespta@gmail.com"
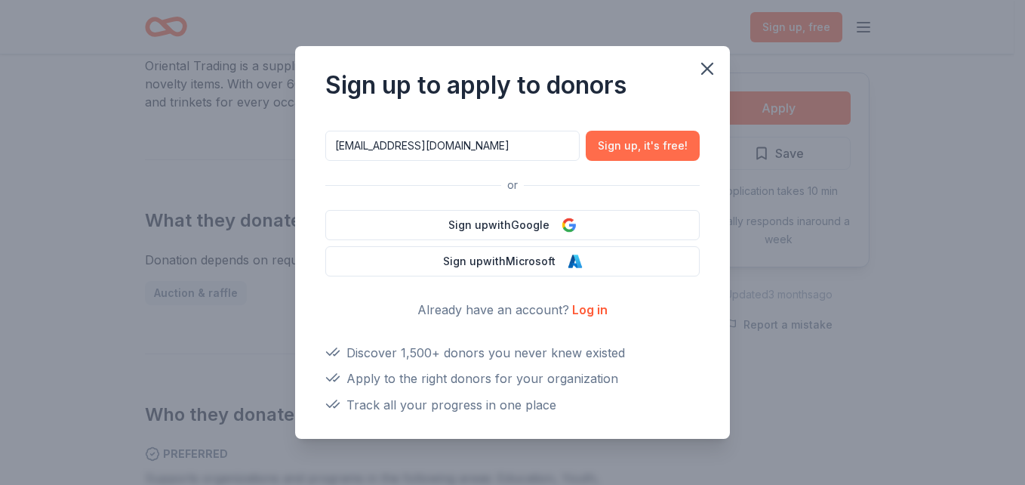
click at [648, 149] on span ", it ' s free!" at bounding box center [663, 146] width 50 height 18
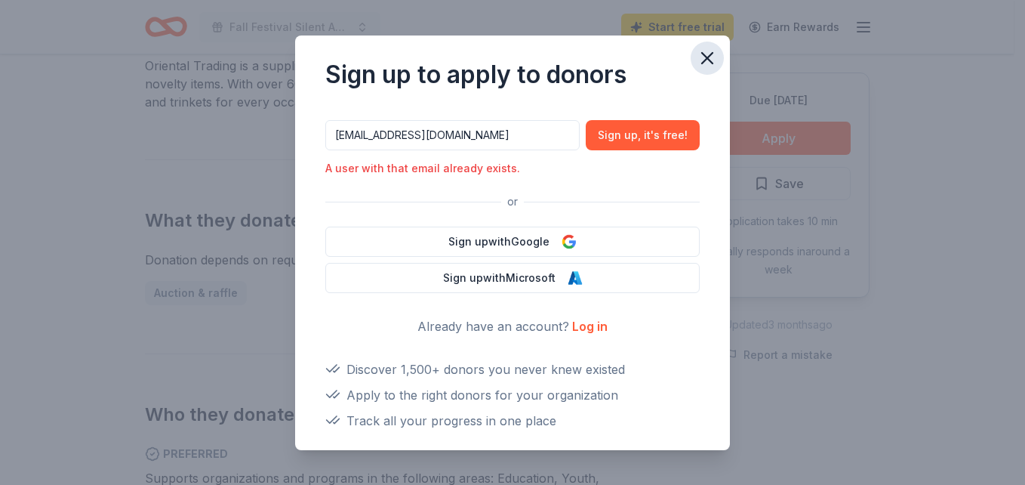
click at [698, 54] on icon "button" at bounding box center [707, 58] width 21 height 21
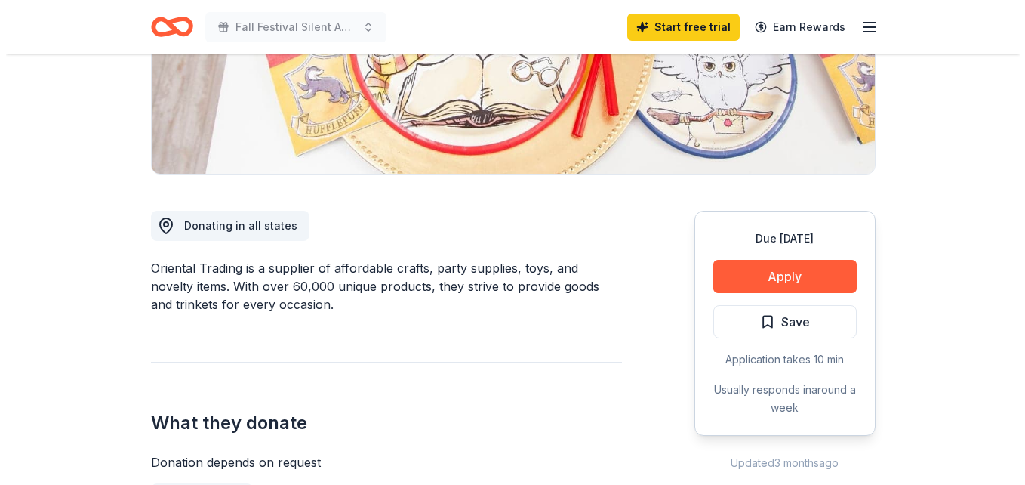
scroll to position [285, 0]
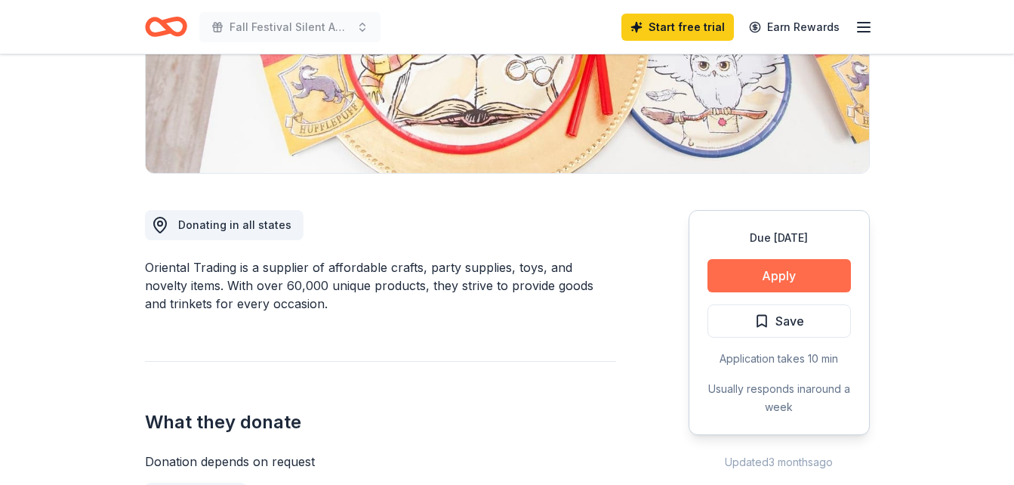
click at [750, 271] on button "Apply" at bounding box center [778, 275] width 143 height 33
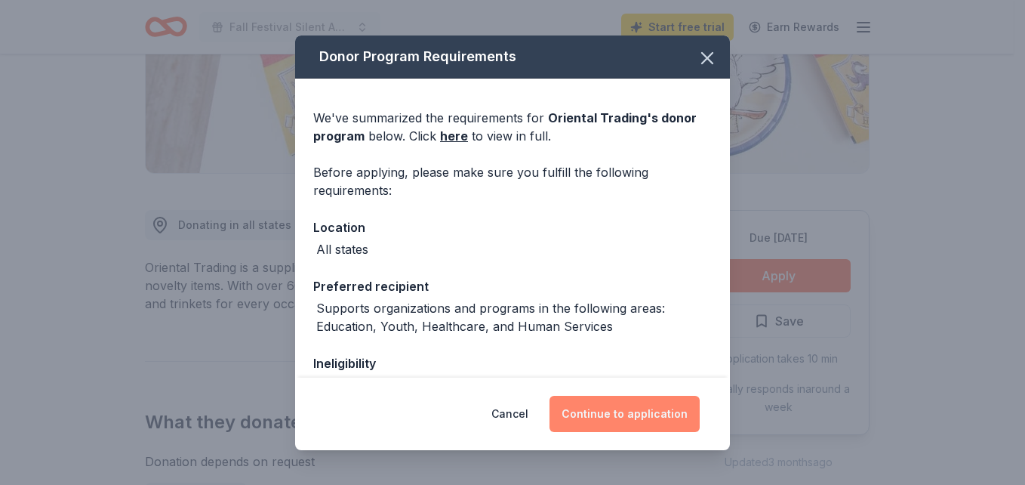
click at [598, 419] on button "Continue to application" at bounding box center [625, 414] width 150 height 36
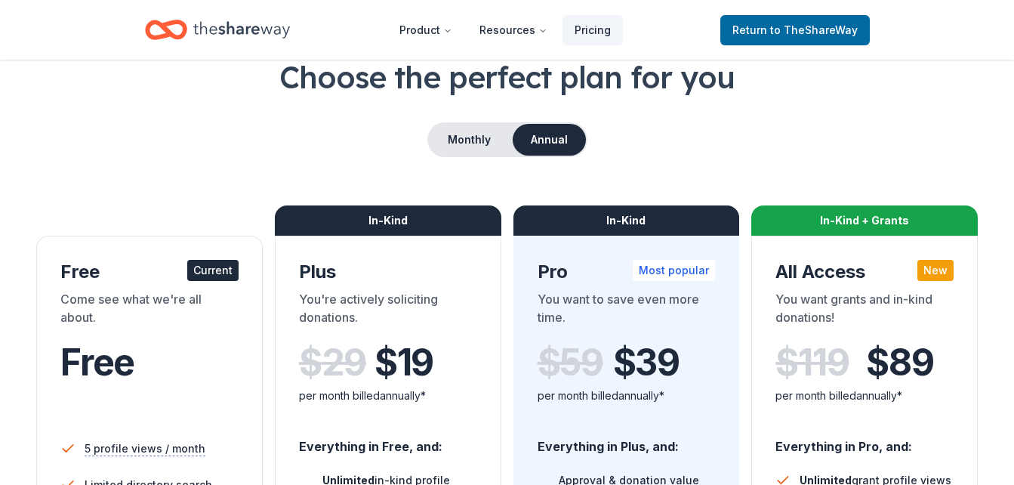
scroll to position [91, 0]
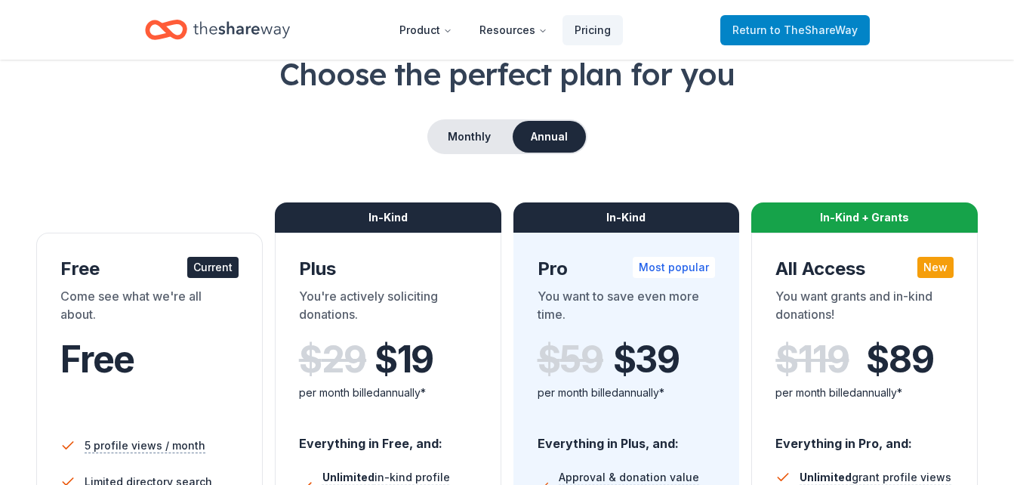
click at [765, 32] on span "Return to TheShareWay" at bounding box center [794, 30] width 125 height 18
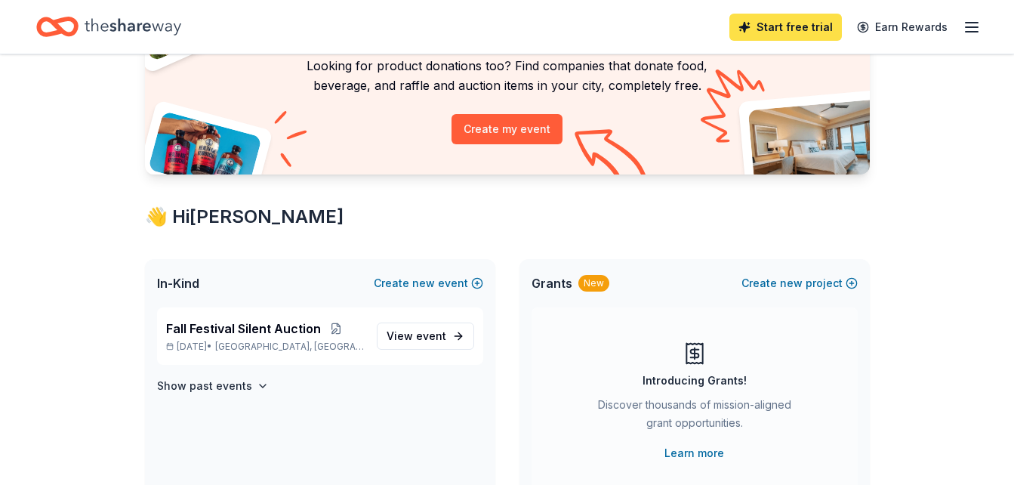
scroll to position [131, 0]
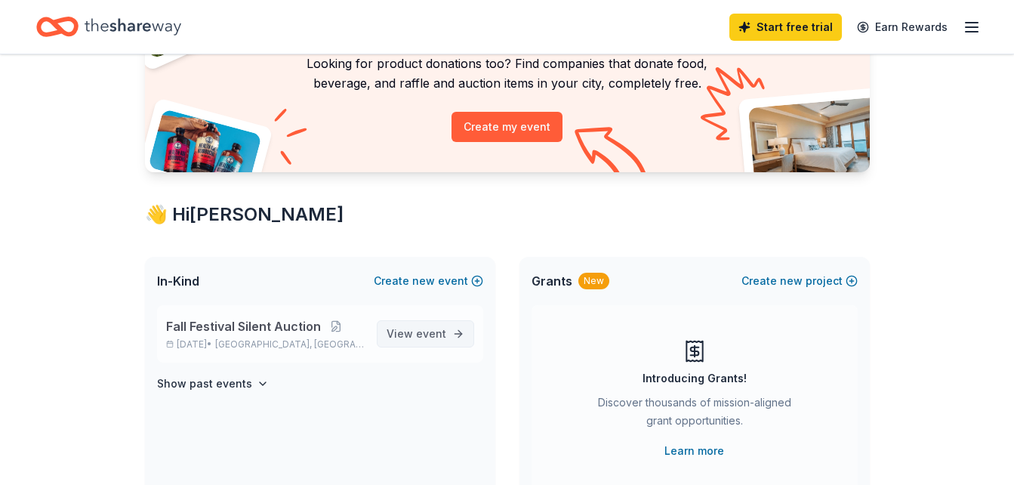
click at [438, 337] on span "event" at bounding box center [431, 333] width 30 height 13
click at [404, 336] on span "View event" at bounding box center [417, 334] width 60 height 18
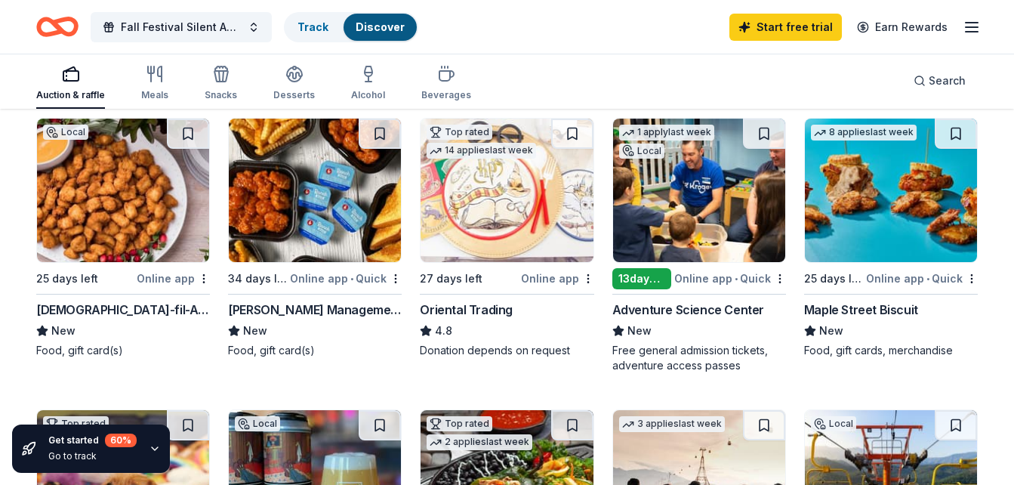
scroll to position [159, 0]
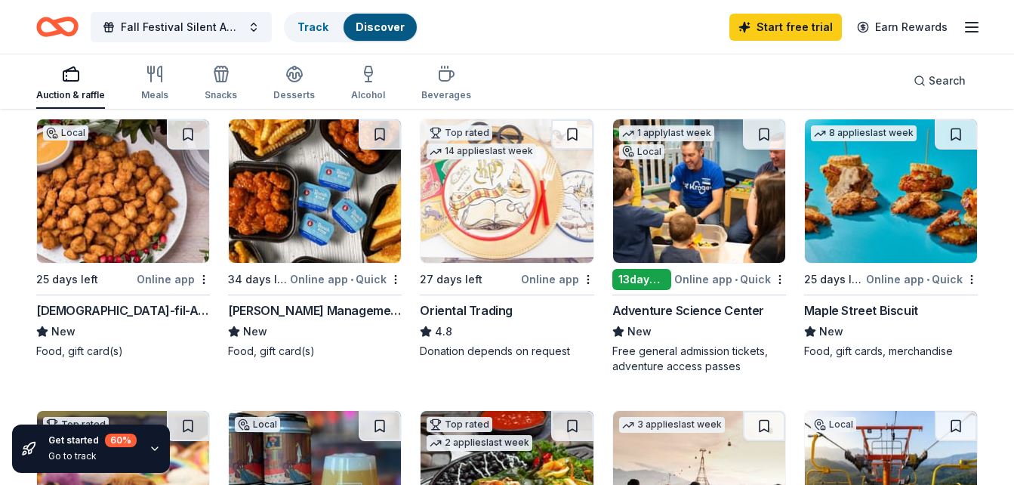
click at [535, 276] on div "Online app" at bounding box center [557, 279] width 73 height 19
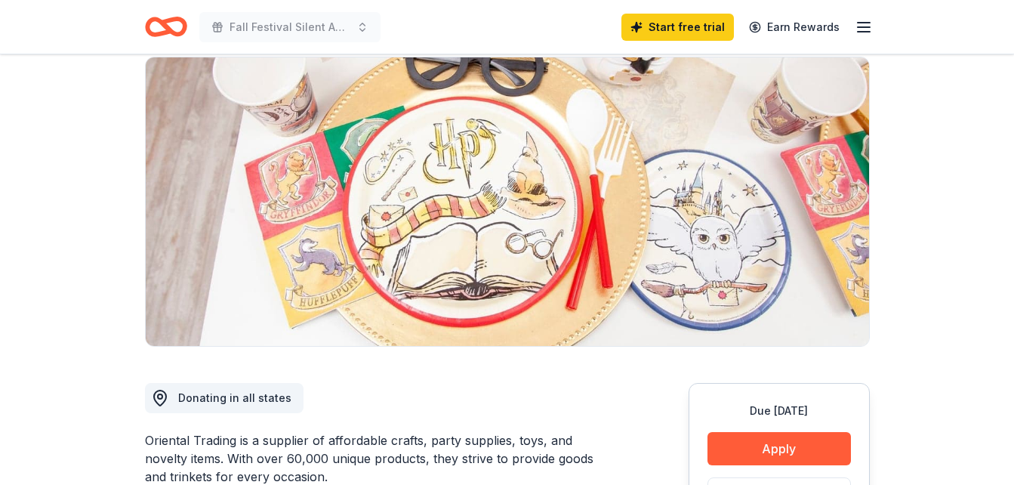
scroll to position [103, 0]
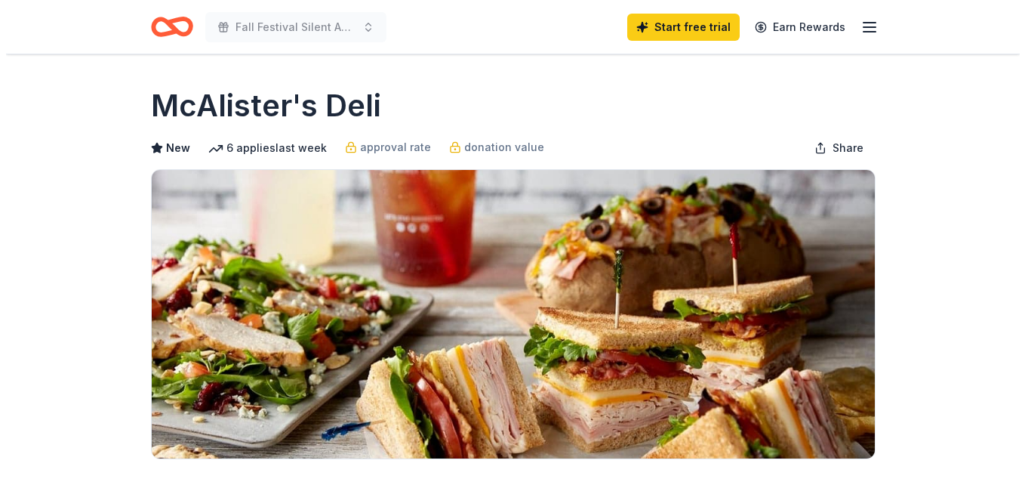
scroll to position [213, 0]
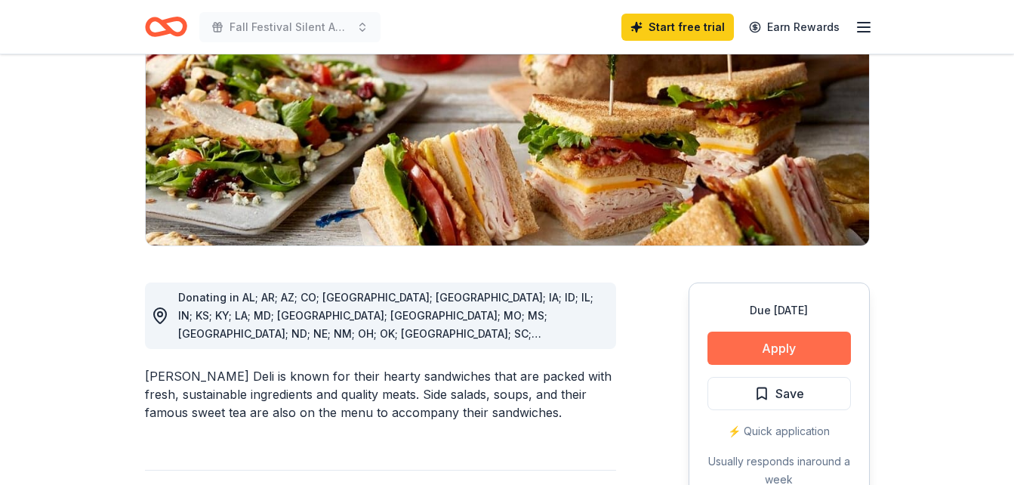
click at [719, 345] on button "Apply" at bounding box center [778, 347] width 143 height 33
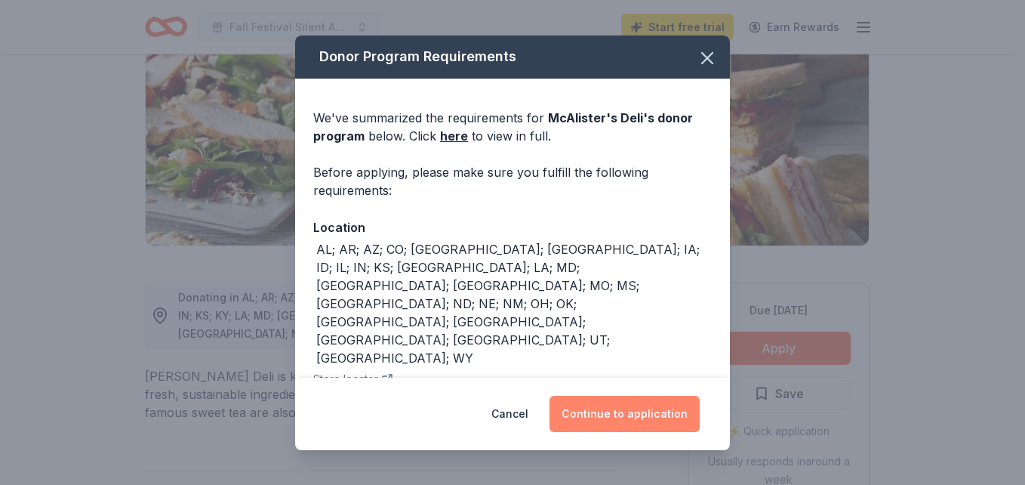
click at [615, 406] on button "Continue to application" at bounding box center [625, 414] width 150 height 36
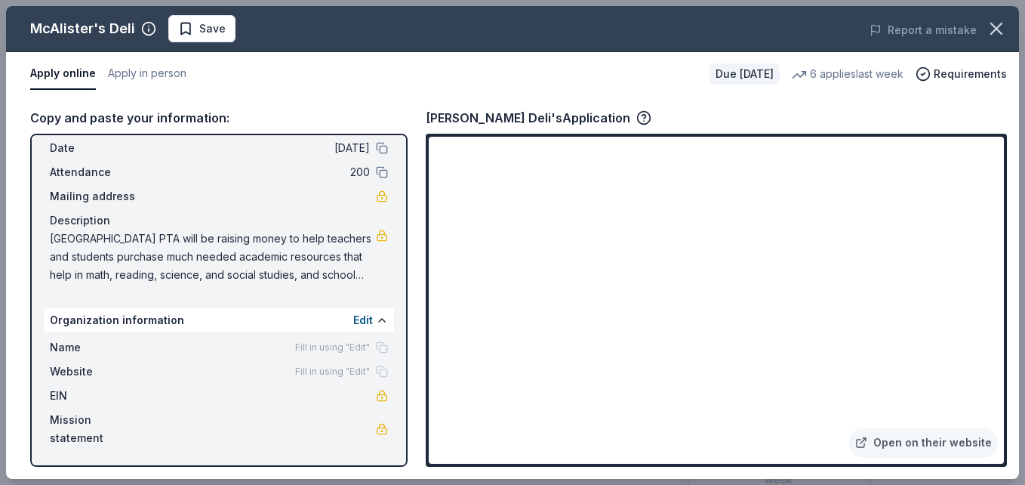
scroll to position [0, 0]
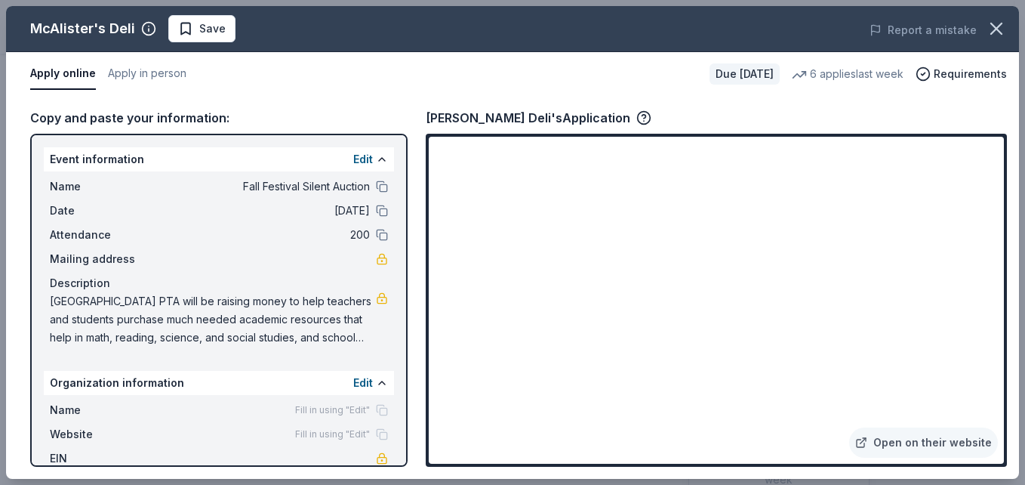
click at [347, 208] on span "10/25/25" at bounding box center [260, 211] width 219 height 18
click at [147, 74] on button "Apply in person" at bounding box center [147, 74] width 79 height 32
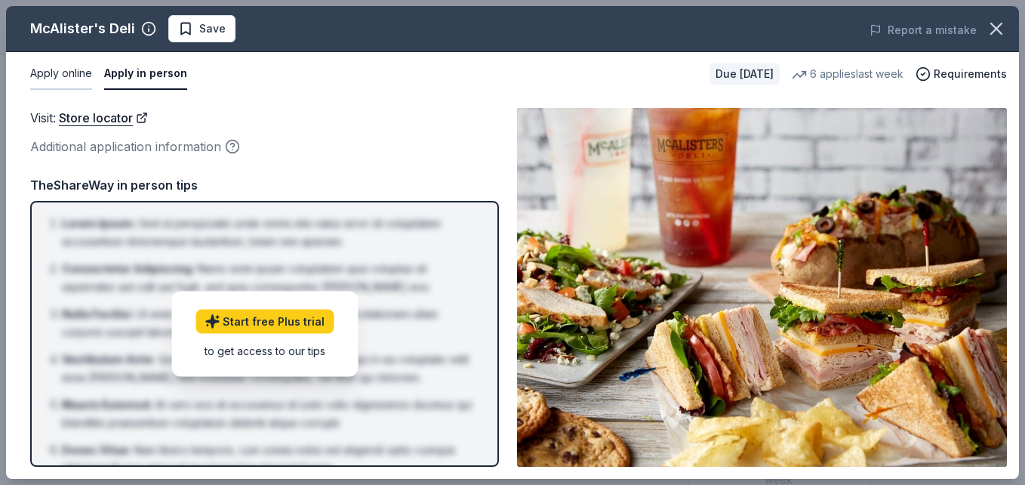
click at [63, 72] on button "Apply online" at bounding box center [61, 74] width 62 height 32
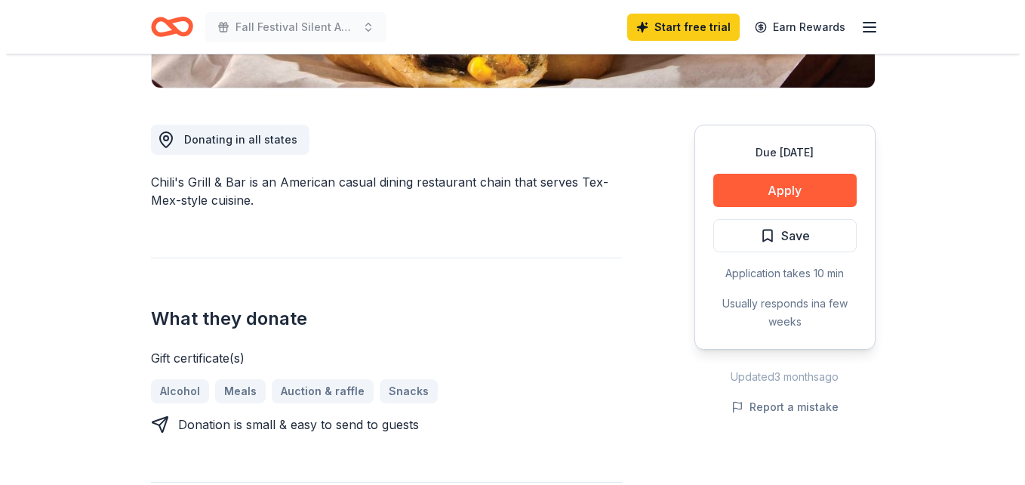
scroll to position [369, 0]
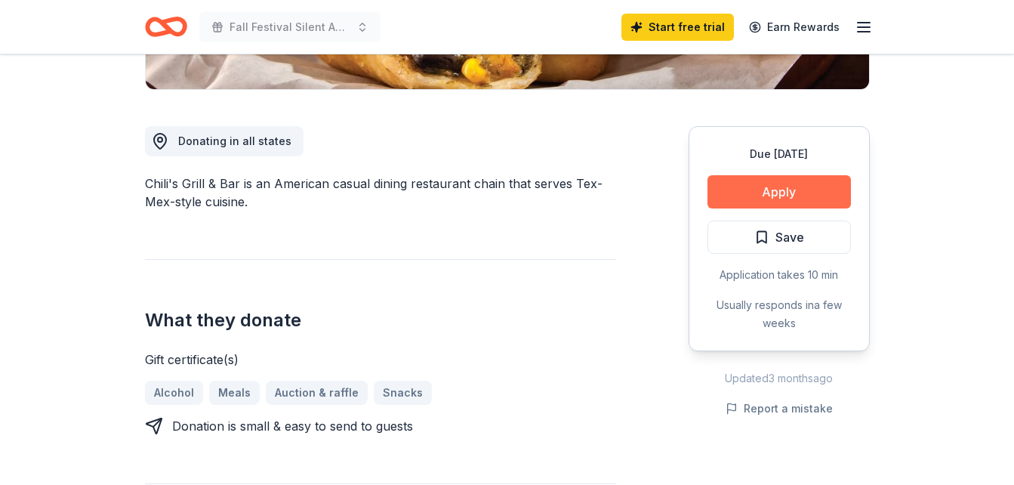
click at [796, 201] on button "Apply" at bounding box center [778, 191] width 143 height 33
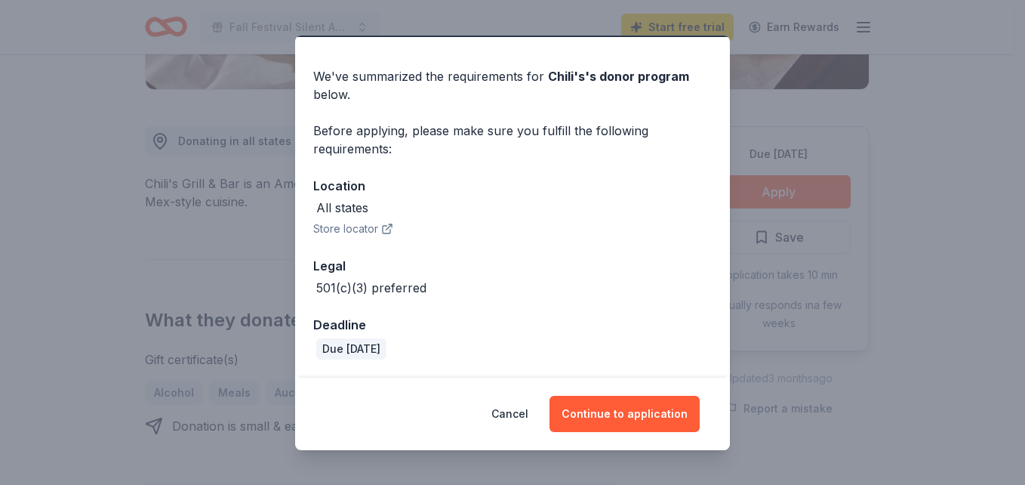
scroll to position [41, 0]
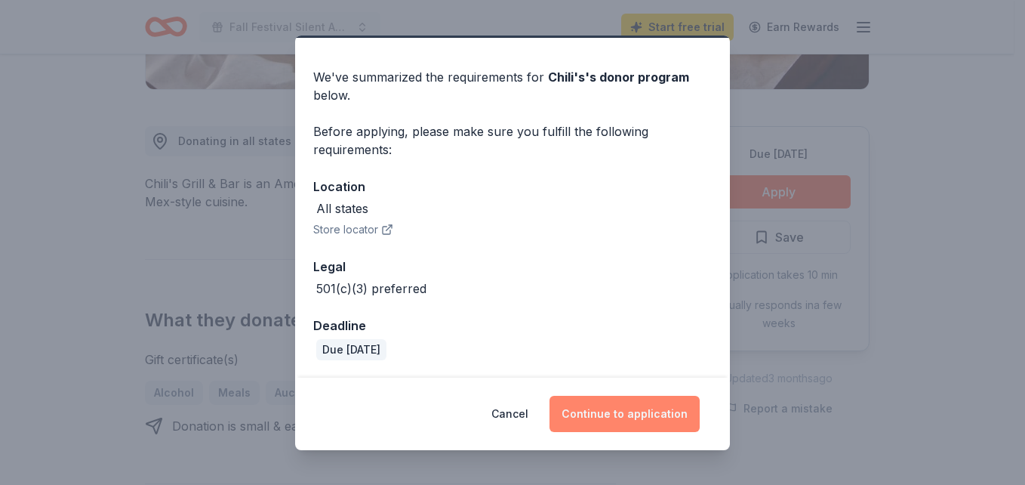
click at [636, 404] on button "Continue to application" at bounding box center [625, 414] width 150 height 36
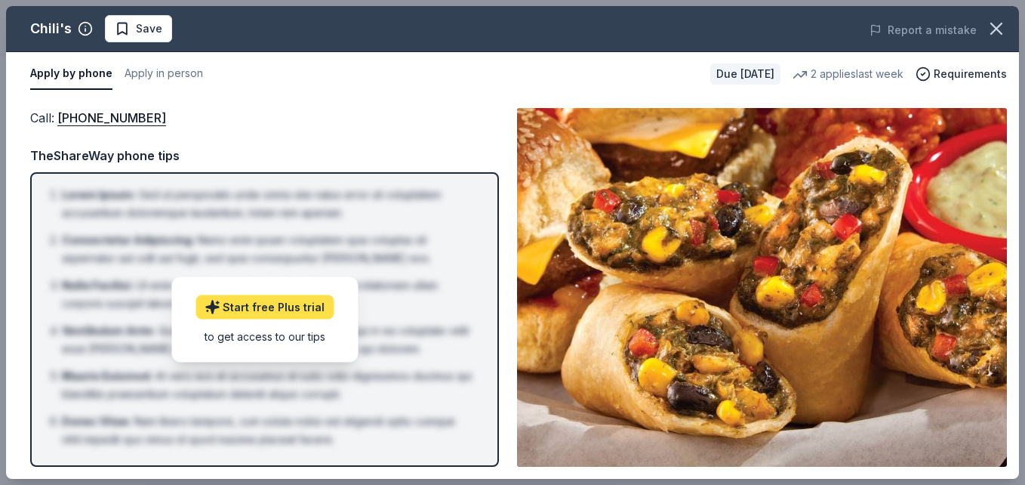
click at [265, 308] on link "Start free Plus trial" at bounding box center [265, 306] width 138 height 24
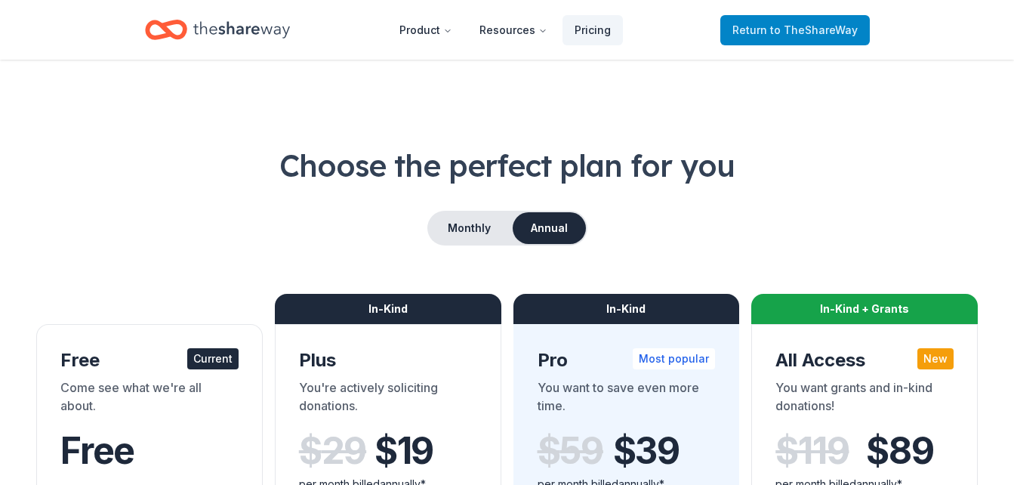
click at [803, 22] on span "Return to TheShareWay" at bounding box center [794, 30] width 125 height 18
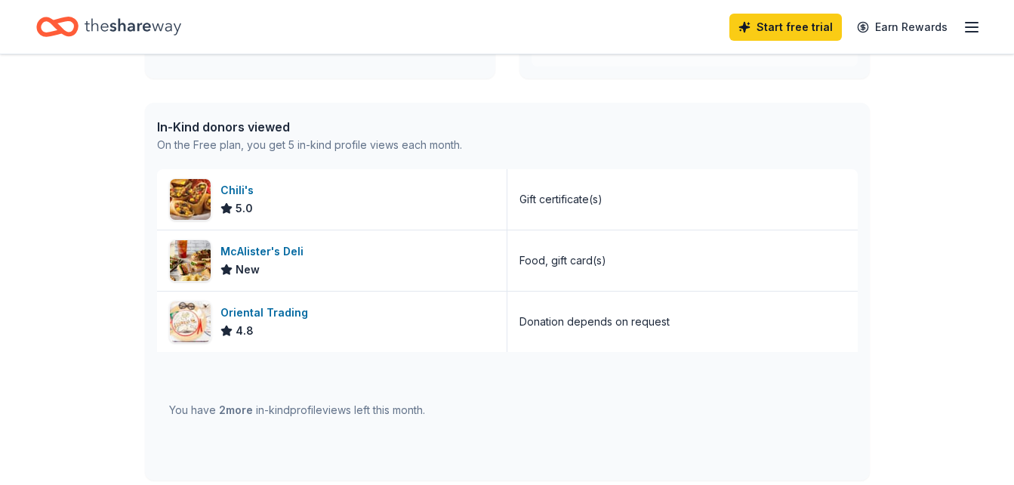
scroll to position [591, 0]
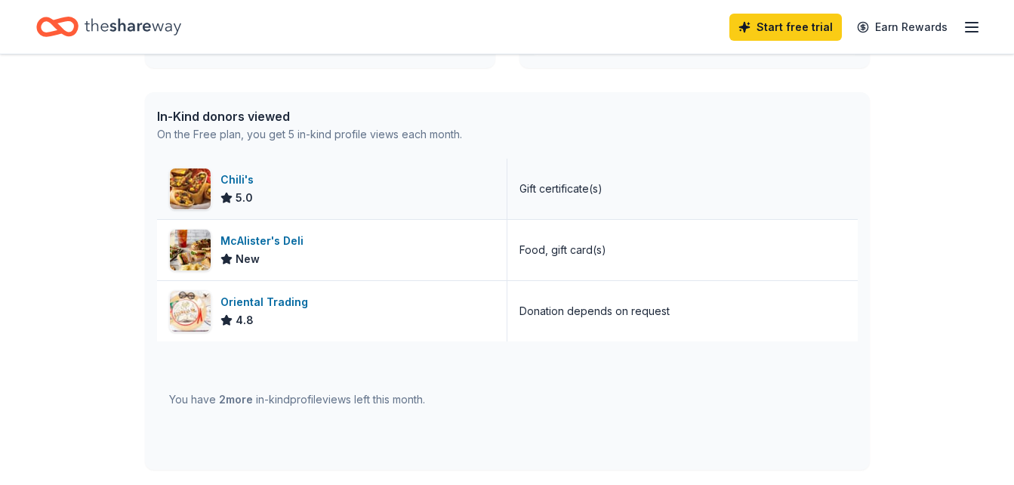
click at [200, 186] on img at bounding box center [190, 188] width 41 height 41
